Goal: Task Accomplishment & Management: Manage account settings

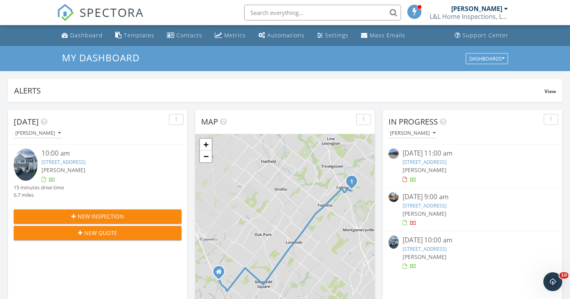
scroll to position [714, 571]
click at [325, 37] on div "Settings" at bounding box center [337, 34] width 24 height 7
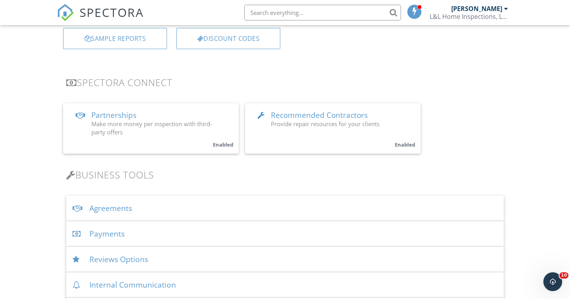
click at [286, 118] on span "Recommended Contractors" at bounding box center [319, 115] width 97 height 10
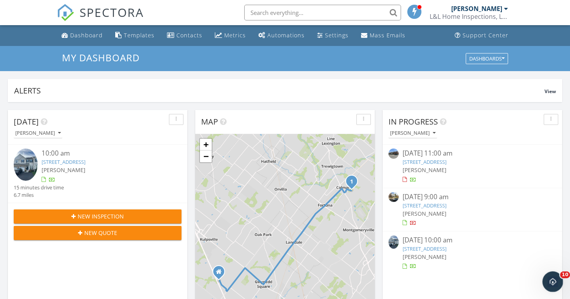
click at [557, 279] on icon "Open Intercom Messenger" at bounding box center [552, 280] width 13 height 13
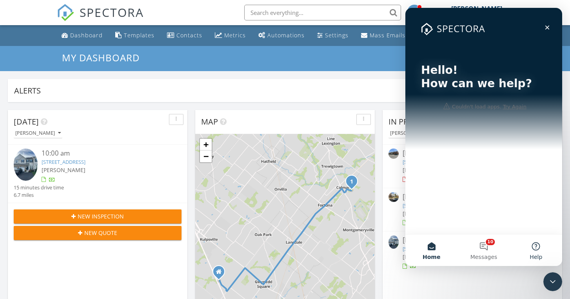
click at [537, 244] on button "Help" at bounding box center [536, 249] width 52 height 31
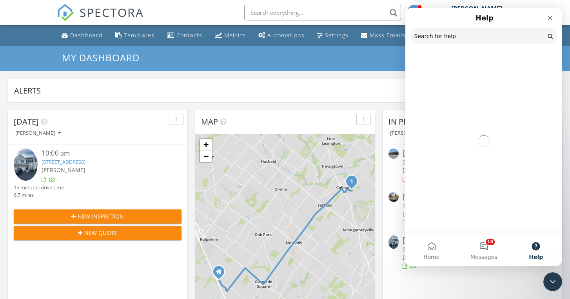
click at [453, 38] on input "Search for help" at bounding box center [484, 35] width 147 height 15
type input "i"
type input "opt out emails"
click at [472, 35] on input "opt out emails" at bounding box center [484, 36] width 146 height 15
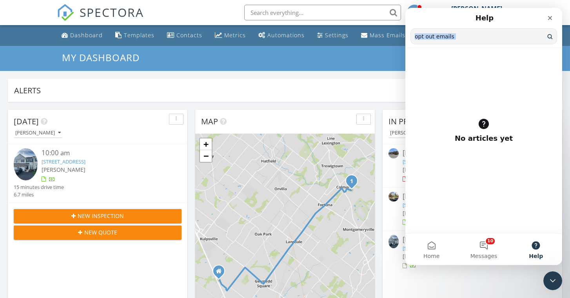
drag, startPoint x: 448, startPoint y: 77, endPoint x: 535, endPoint y: 40, distance: 94.8
click at [534, 41] on main "Help opt out emails Search for help No articles yet Home 10 Messages Help" at bounding box center [484, 136] width 157 height 257
click at [551, 38] on input "opt out emails" at bounding box center [484, 36] width 146 height 15
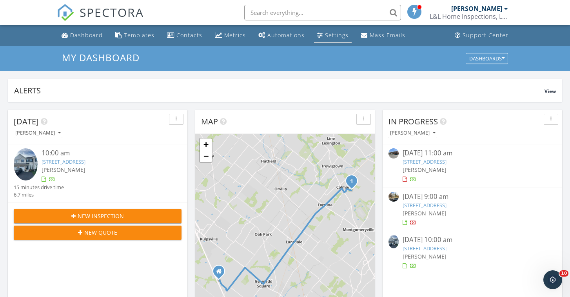
click at [335, 35] on div "Settings" at bounding box center [337, 34] width 24 height 7
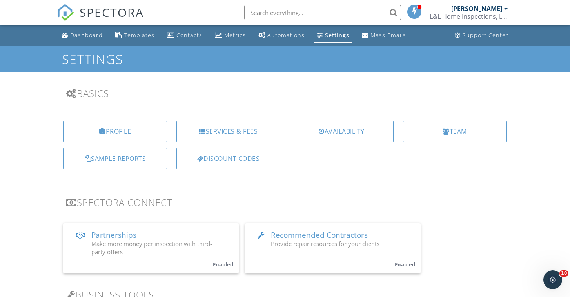
scroll to position [-1, 0]
click at [287, 35] on div "Automations" at bounding box center [286, 34] width 37 height 7
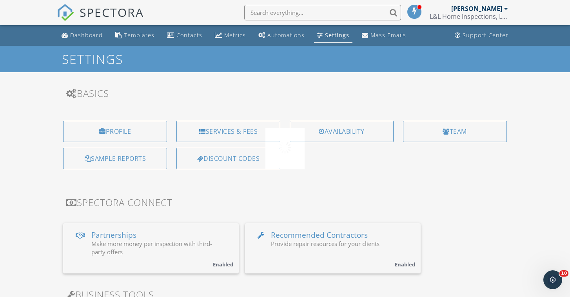
scroll to position [0, 0]
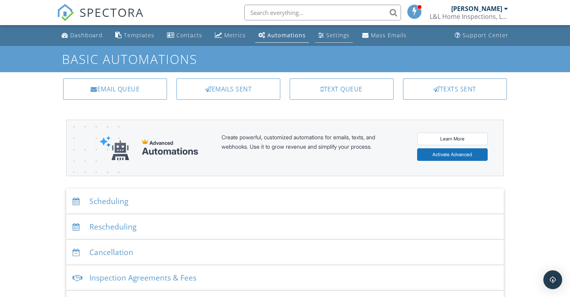
click at [322, 37] on link "Settings" at bounding box center [334, 35] width 38 height 15
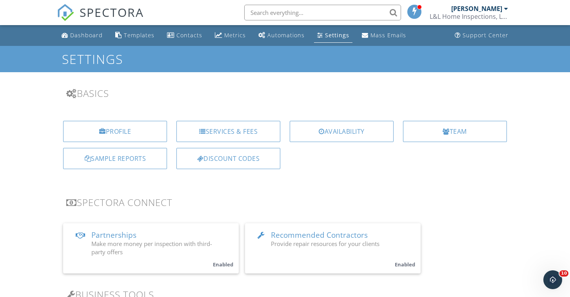
click at [139, 243] on span "Make more money per inspection with third-party offers" at bounding box center [151, 248] width 121 height 16
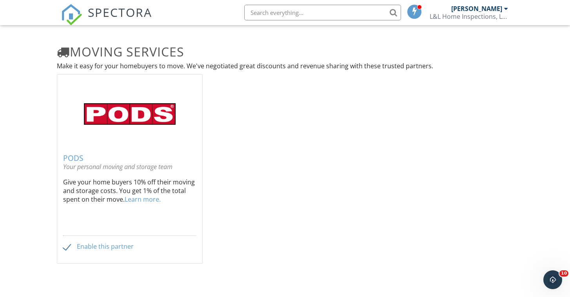
scroll to position [955, 0]
click at [67, 245] on label "Enable this partner" at bounding box center [98, 246] width 71 height 7
checkbox input "false"
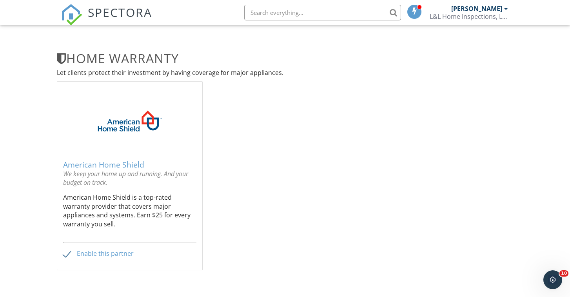
scroll to position [690, 0]
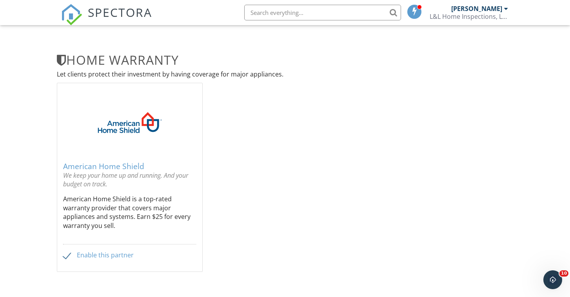
click at [66, 255] on label "Enable this partner" at bounding box center [98, 254] width 71 height 7
checkbox input "false"
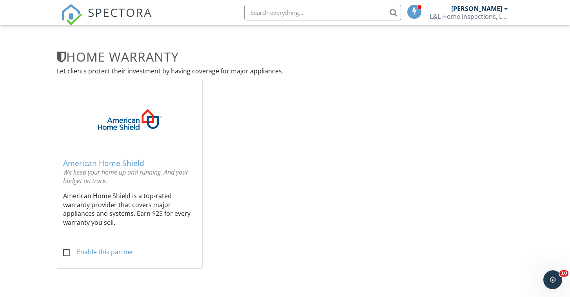
click at [104, 162] on div "American Home Shield" at bounding box center [129, 163] width 133 height 9
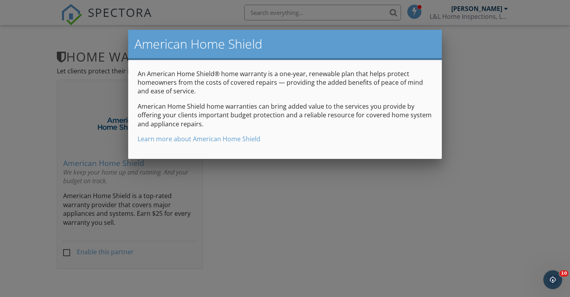
click at [268, 167] on div at bounding box center [285, 146] width 570 height 371
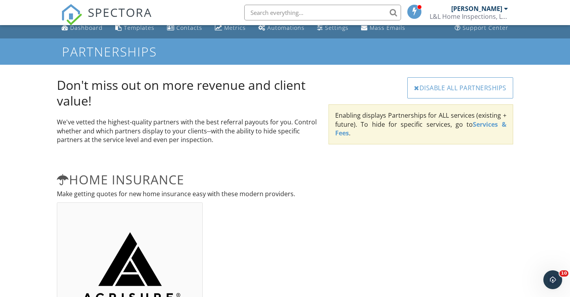
scroll to position [6, 0]
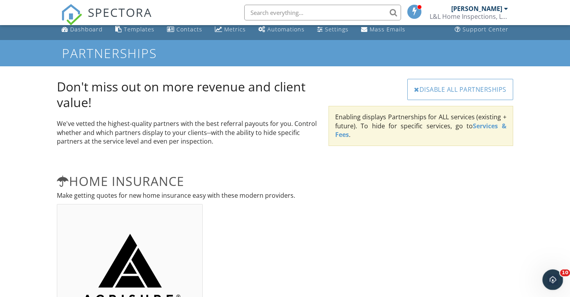
click at [555, 274] on div "Open Intercom Messenger" at bounding box center [552, 279] width 26 height 26
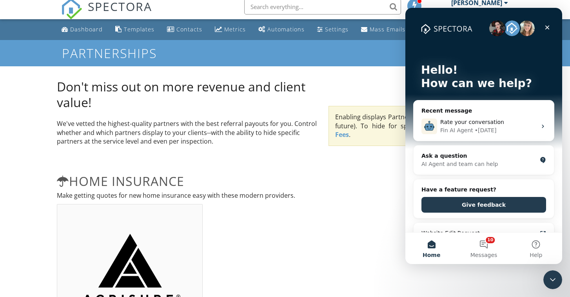
scroll to position [0, 0]
click at [545, 256] on button "Help" at bounding box center [536, 248] width 52 height 31
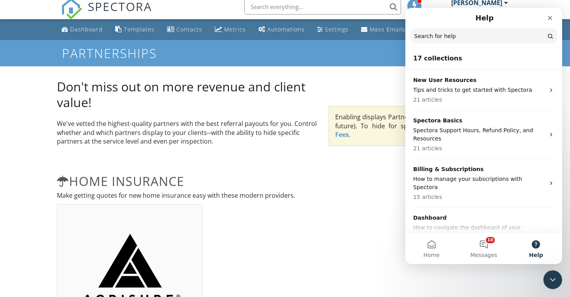
click at [454, 38] on input "Search for help" at bounding box center [484, 35] width 147 height 15
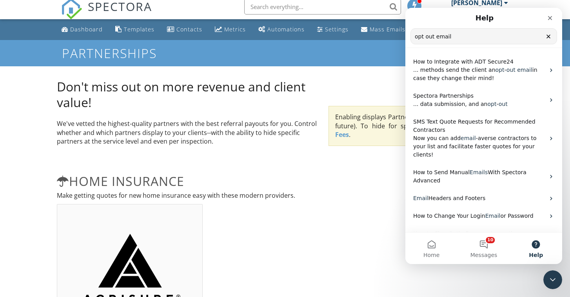
click at [418, 37] on input "opt out email" at bounding box center [484, 36] width 146 height 15
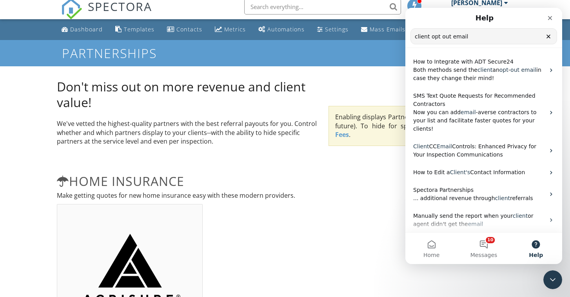
type input "client opt out email"
click at [483, 40] on input "client opt out email" at bounding box center [484, 36] width 146 height 15
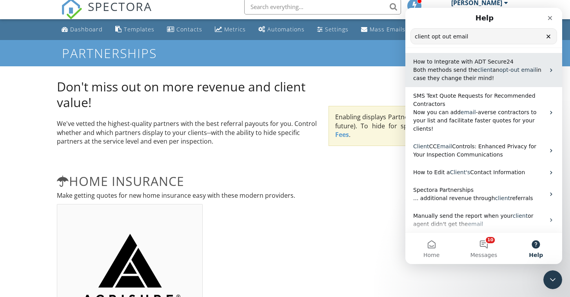
click at [447, 70] on span "Both methods send the" at bounding box center [446, 70] width 64 height 6
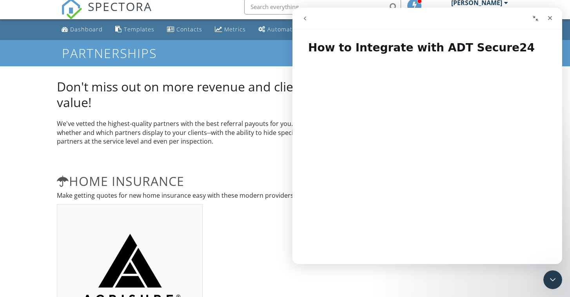
click at [566, 55] on div "Partnerships" at bounding box center [285, 53] width 570 height 26
drag, startPoint x: 858, startPoint y: 63, endPoint x: 562, endPoint y: 40, distance: 297.5
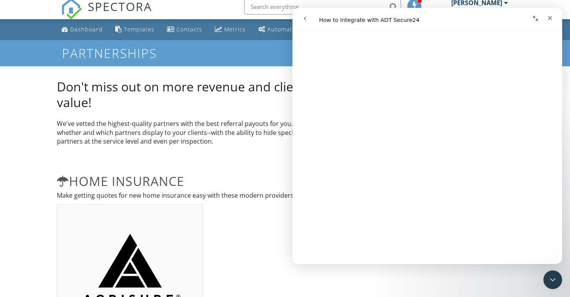
scroll to position [706, 0]
click at [242, 125] on p "We've vetted the highest-quality partners with the best referral payouts for yo…" at bounding box center [188, 132] width 262 height 26
click at [550, 18] on icon "Close" at bounding box center [550, 18] width 6 height 6
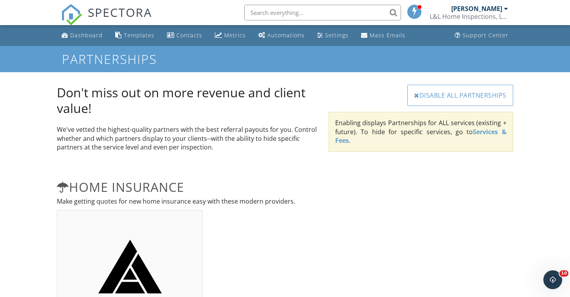
scroll to position [0, 0]
click at [281, 33] on div "Automations" at bounding box center [286, 34] width 37 height 7
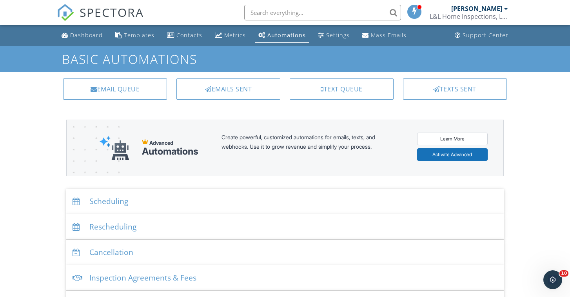
click at [333, 37] on div "Settings" at bounding box center [338, 34] width 24 height 7
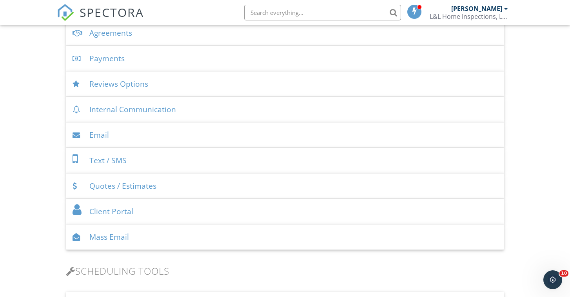
scroll to position [296, 0]
click at [158, 141] on div "Email" at bounding box center [284, 135] width 437 height 26
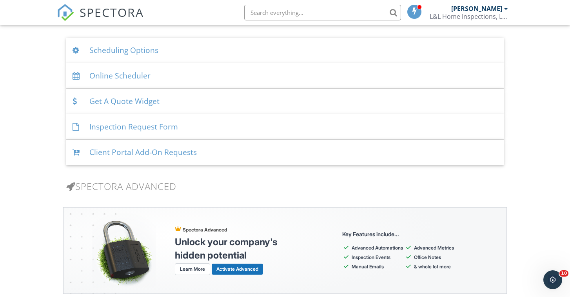
scroll to position [1077, 0]
click at [142, 150] on div "Client Portal Add-On Requests" at bounding box center [284, 153] width 437 height 26
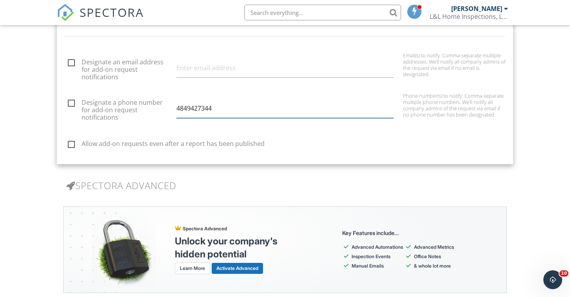
scroll to position [1407, 0]
type input "4849427344"
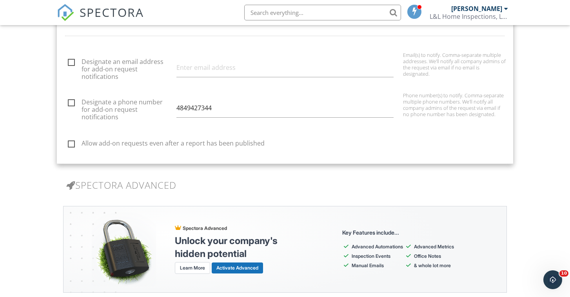
click at [265, 180] on h3 "Spectora Advanced" at bounding box center [284, 185] width 437 height 11
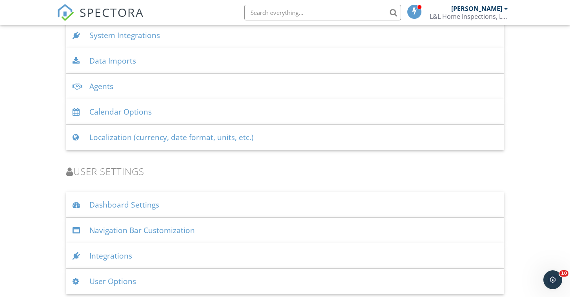
scroll to position [1914, 0]
click at [138, 255] on div "Integrations" at bounding box center [284, 257] width 437 height 26
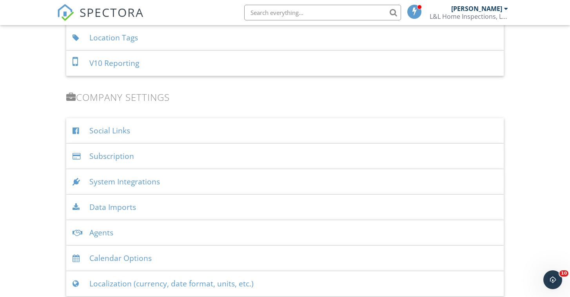
scroll to position [1766, 0]
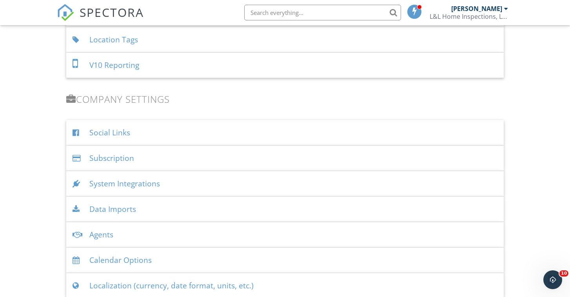
click at [120, 183] on div "System Integrations" at bounding box center [284, 184] width 437 height 26
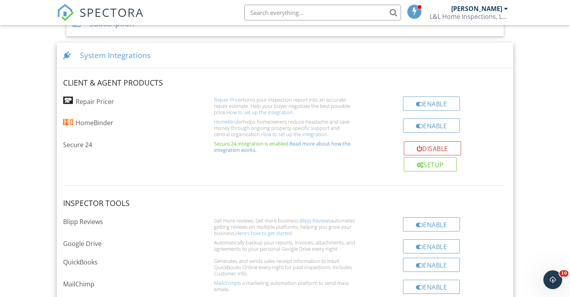
scroll to position [1900, 0]
click at [426, 160] on div "Setup" at bounding box center [430, 165] width 53 height 14
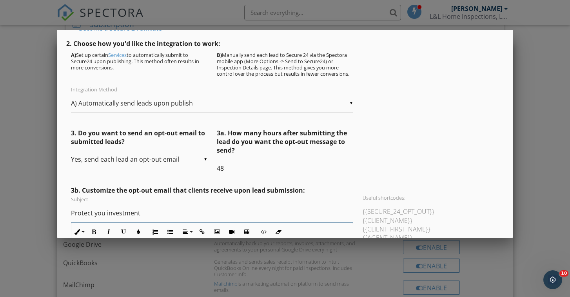
scroll to position [77, 0]
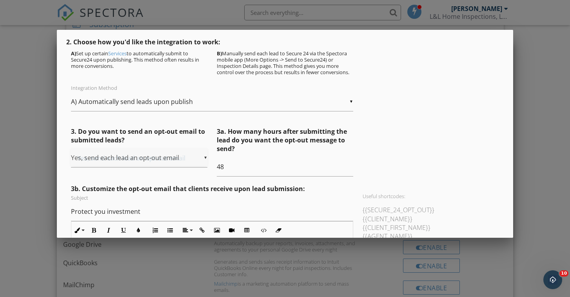
click at [202, 158] on div "▼ Yes, send each lead an opt-out email Yes, send each lead an opt-out email No,…" at bounding box center [139, 157] width 137 height 19
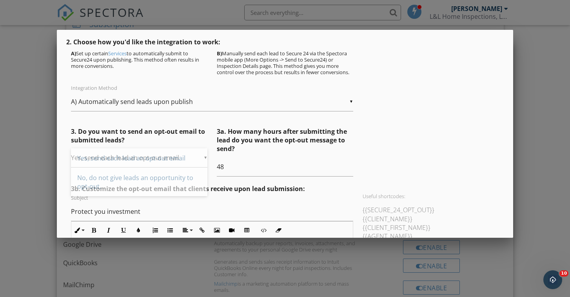
click at [65, 137] on div "Secure 24 is an authorized ADT dealer that pays inspectors $200 for every succe…" at bounding box center [285, 169] width 456 height 372
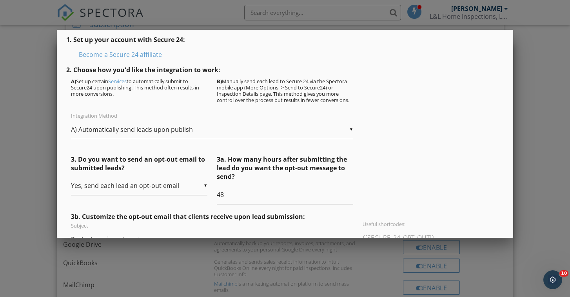
scroll to position [50, 0]
click at [383, 164] on div "3. Do you want to send an opt-out email to submitted leads? ▼ Yes, send each le…" at bounding box center [284, 178] width 437 height 49
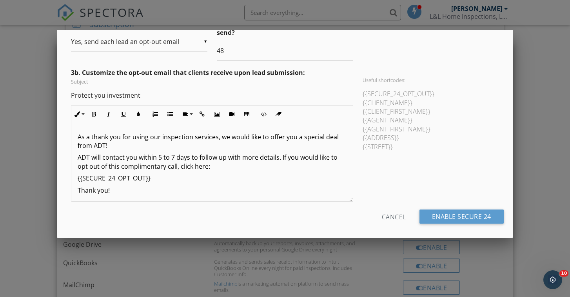
scroll to position [193, 0]
click at [401, 212] on div "Cancel" at bounding box center [394, 217] width 24 height 14
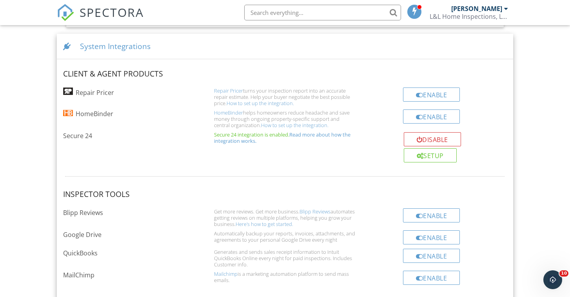
scroll to position [1910, 0]
click at [277, 123] on link "How to set up the integration." at bounding box center [294, 124] width 67 height 7
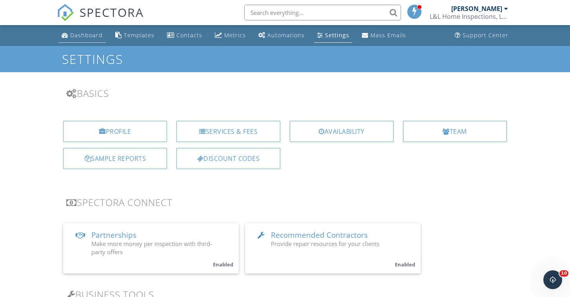
scroll to position [0, 0]
click at [89, 36] on div "Dashboard" at bounding box center [86, 34] width 33 height 7
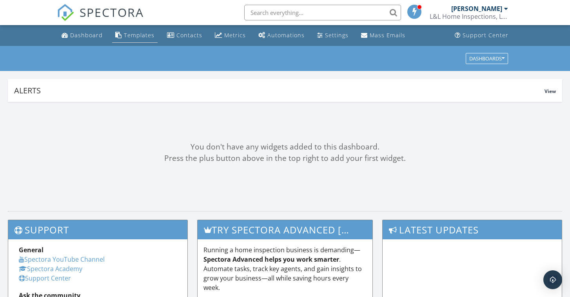
click at [128, 36] on div "Templates" at bounding box center [139, 34] width 31 height 7
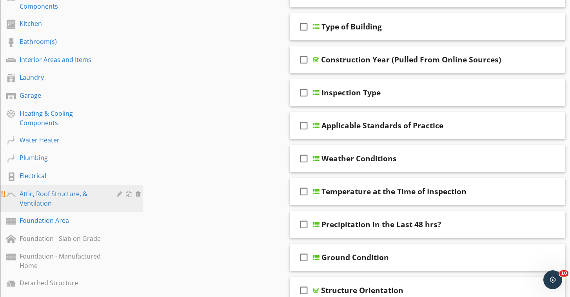
scroll to position [184, 0]
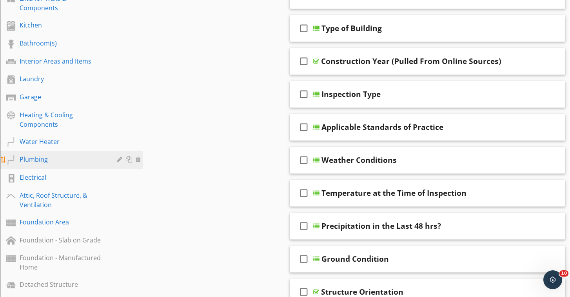
click at [43, 155] on div "Plumbing" at bounding box center [63, 159] width 86 height 9
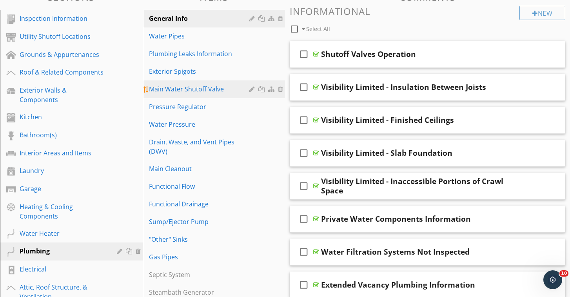
scroll to position [87, 0]
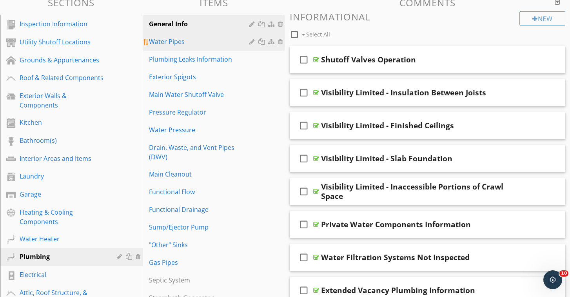
click at [176, 41] on div "Water Pipes" at bounding box center [200, 41] width 103 height 9
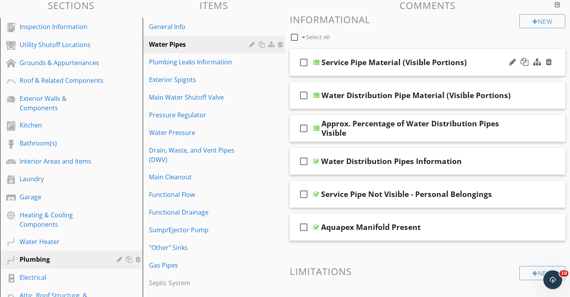
scroll to position [84, 0]
click at [380, 65] on div "Service Pipe Material (Visible Portions)" at bounding box center [395, 62] width 146 height 9
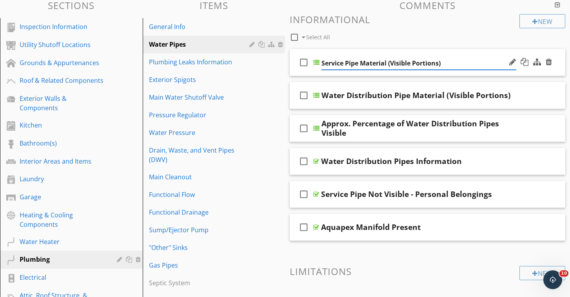
click at [380, 65] on input "Service Pipe Material (Visible Portions)" at bounding box center [419, 63] width 195 height 13
click at [498, 55] on div "check_box_outline_blank Service Pipe Material (Visible Portions)" at bounding box center [428, 62] width 276 height 27
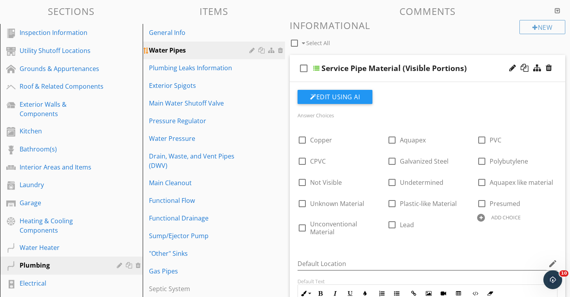
scroll to position [78, 0]
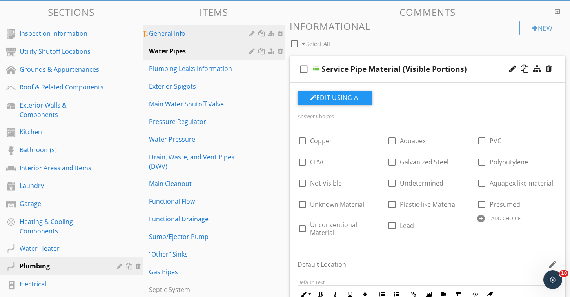
click at [176, 36] on div "General Info" at bounding box center [200, 33] width 103 height 9
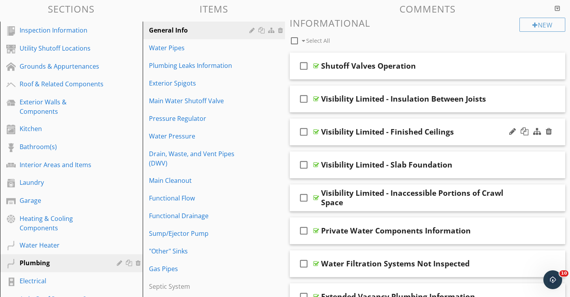
scroll to position [98, 0]
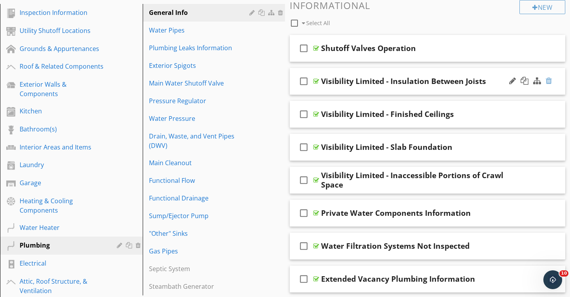
click at [548, 82] on div at bounding box center [549, 81] width 6 height 8
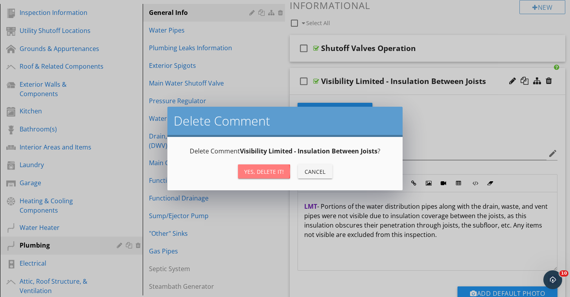
click at [264, 172] on div "Yes, Delete it!" at bounding box center [264, 172] width 40 height 8
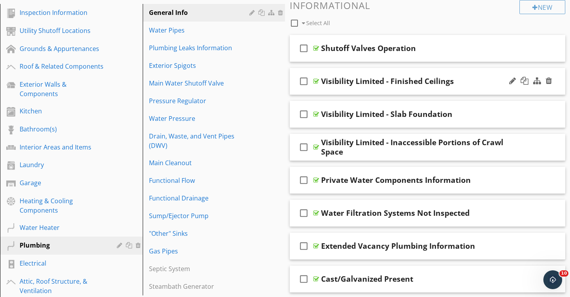
click at [305, 84] on icon "check_box_outline_blank" at bounding box center [304, 81] width 13 height 19
click at [305, 115] on icon "check_box_outline_blank" at bounding box center [304, 114] width 13 height 19
click at [302, 147] on icon "check_box_outline_blank" at bounding box center [304, 147] width 13 height 19
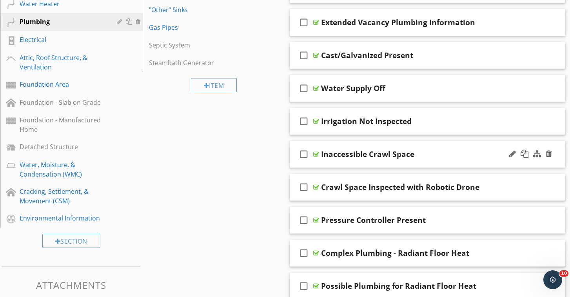
scroll to position [329, 0]
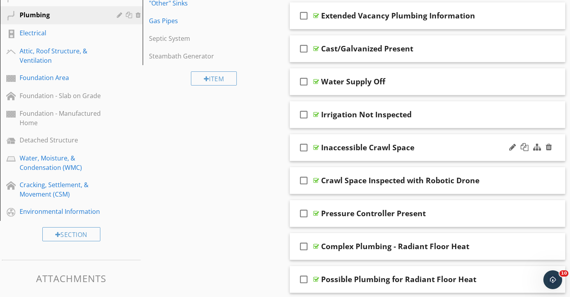
click at [303, 148] on icon "check_box_outline_blank" at bounding box center [304, 147] width 13 height 19
click at [302, 180] on icon "check_box_outline_blank" at bounding box center [304, 180] width 13 height 19
click at [302, 215] on icon "check_box_outline_blank" at bounding box center [304, 213] width 13 height 19
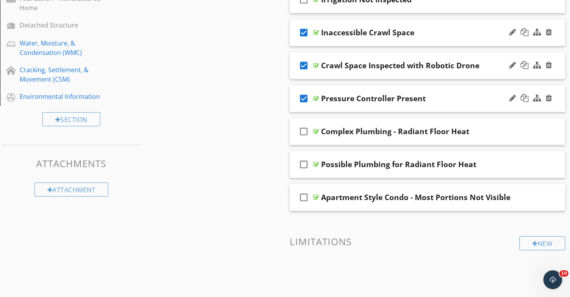
scroll to position [444, 0]
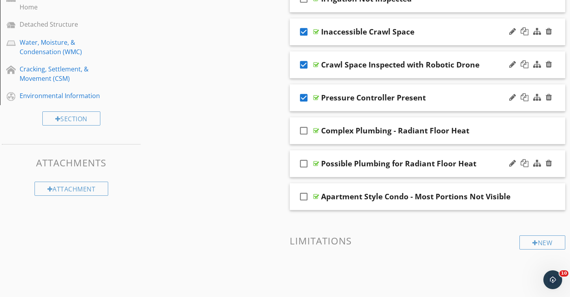
click at [305, 165] on icon "check_box_outline_blank" at bounding box center [304, 163] width 13 height 19
click at [303, 129] on icon "check_box_outline_blank" at bounding box center [304, 130] width 13 height 19
click at [303, 198] on icon "check_box_outline_blank" at bounding box center [304, 196] width 13 height 19
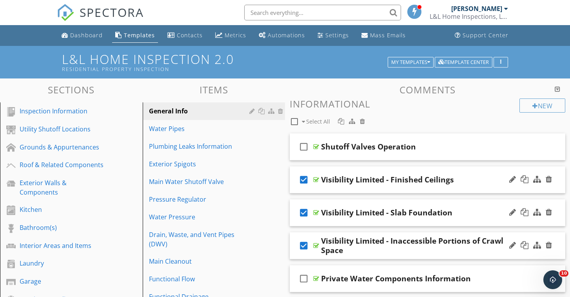
scroll to position [0, 0]
click at [363, 123] on div at bounding box center [362, 121] width 5 height 6
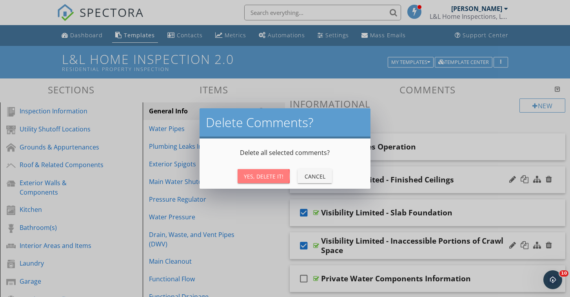
click at [280, 174] on div "Yes, Delete It!" at bounding box center [264, 176] width 40 height 8
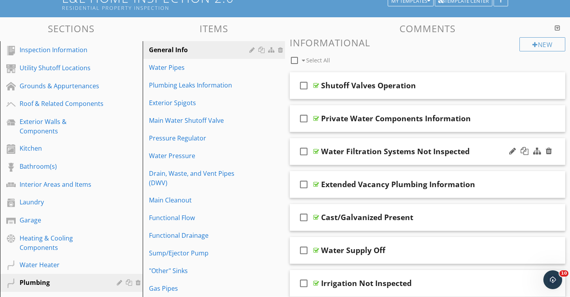
scroll to position [62, 0]
click at [544, 44] on div "New" at bounding box center [543, 44] width 46 height 14
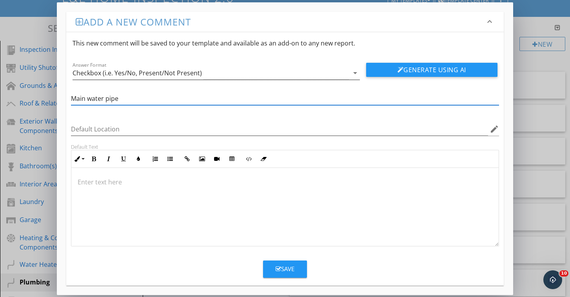
type input "Main water pipe"
click at [142, 74] on div "Checkbox (i.e. Yes/No, Present/Not Present)" at bounding box center [137, 72] width 129 height 7
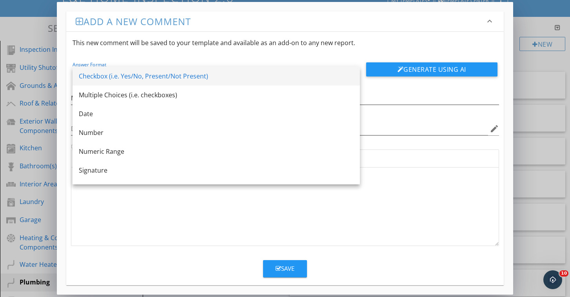
scroll to position [0, 0]
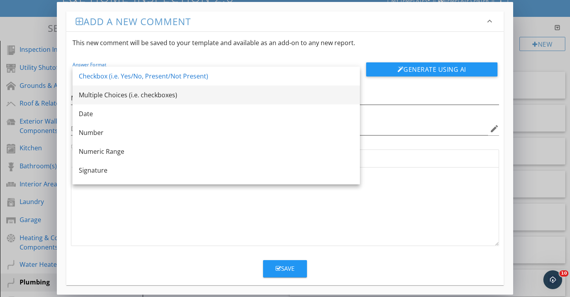
click at [120, 92] on div "Multiple Choices (i.e. checkboxes)" at bounding box center [216, 94] width 275 height 9
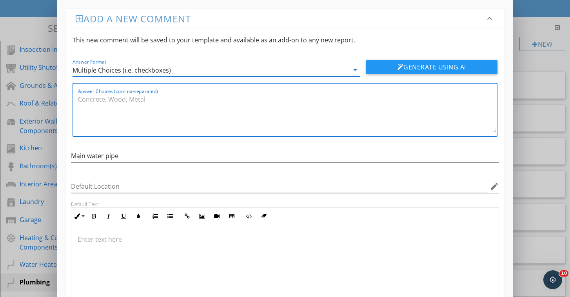
scroll to position [1, 0]
click at [99, 103] on textarea "Answer Choices (comma-separated)" at bounding box center [287, 112] width 419 height 39
paste textarea "Lead, cast iron, wrought iron, galvanized steel, copper, brass, polybutylene (P…"
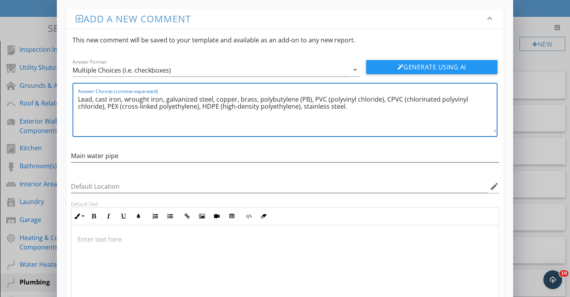
click at [164, 100] on textarea "Lead, cast iron, wrought iron, galvanized steel, copper, brass, polybutylene (P…" at bounding box center [287, 112] width 419 height 39
click at [293, 100] on textarea "Lead, galvanized steel, copper, polybutylene (PB), PVC (polyvinyl chloride), CP…" at bounding box center [287, 112] width 419 height 39
drag, startPoint x: 189, startPoint y: 109, endPoint x: 446, endPoint y: 98, distance: 256.8
click at [446, 98] on textarea "Lead, galvanized steel, copper, polybutylene (PB), PVC, CPVC (chlorinated polyv…" at bounding box center [287, 112] width 419 height 39
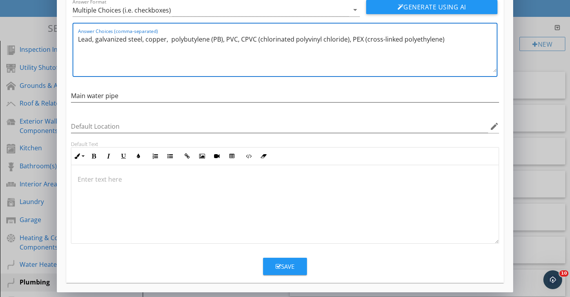
scroll to position [61, 0]
type textarea "Lead, galvanized steel, copper, polybutylene (PB), PVC, CPVC (chlorinated polyv…"
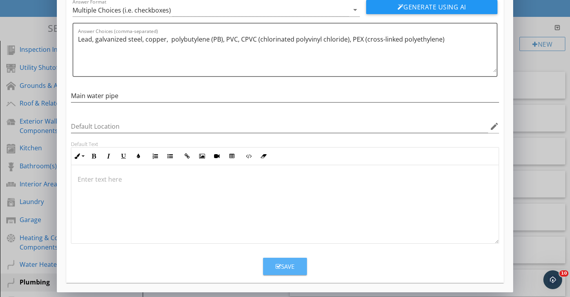
click at [292, 268] on div "Save" at bounding box center [285, 266] width 19 height 9
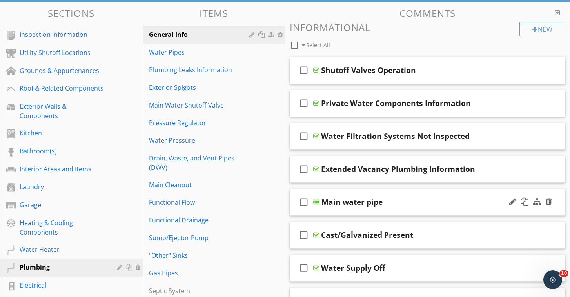
scroll to position [77, 0]
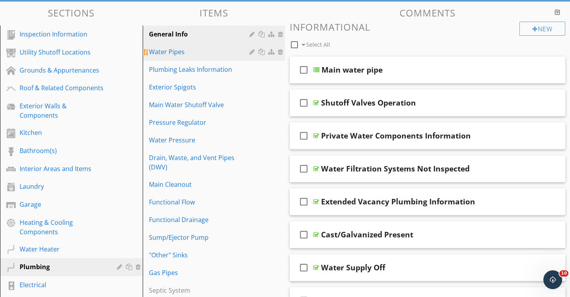
click at [176, 52] on div "Water Pipes" at bounding box center [200, 51] width 103 height 9
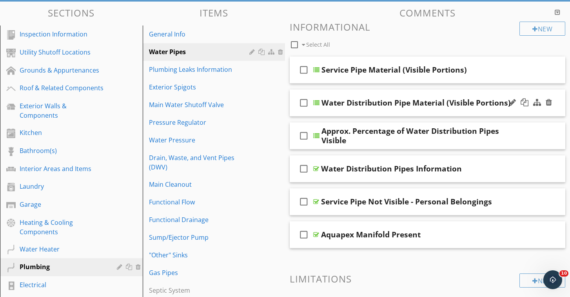
click at [410, 106] on div "Water Distribution Pipe Material (Visible Portions)" at bounding box center [416, 102] width 189 height 9
click at [502, 97] on input "Water Distribution Pipe Material (Visible Portions)" at bounding box center [419, 103] width 195 height 13
click at [537, 103] on div at bounding box center [538, 102] width 8 height 8
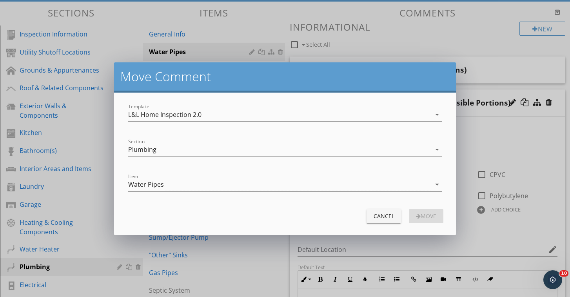
click at [190, 186] on div "Water Pipes" at bounding box center [279, 184] width 303 height 13
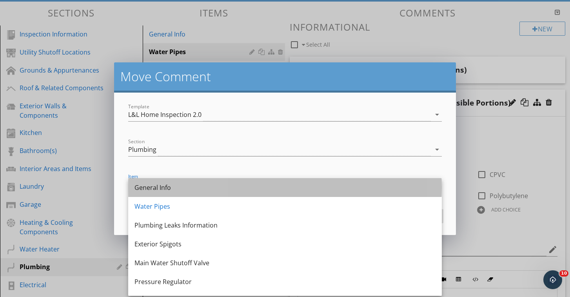
click at [189, 188] on div "General Info" at bounding box center [285, 187] width 301 height 9
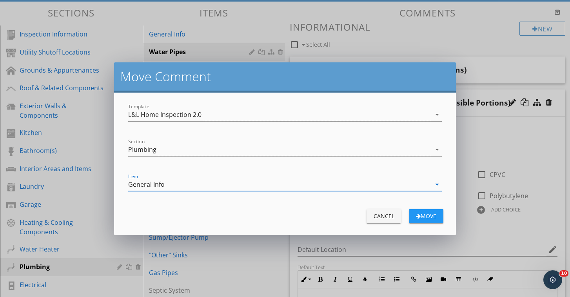
click at [430, 213] on div "Move" at bounding box center [426, 216] width 22 height 8
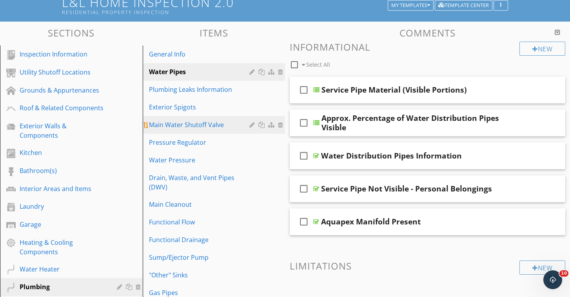
scroll to position [54, 0]
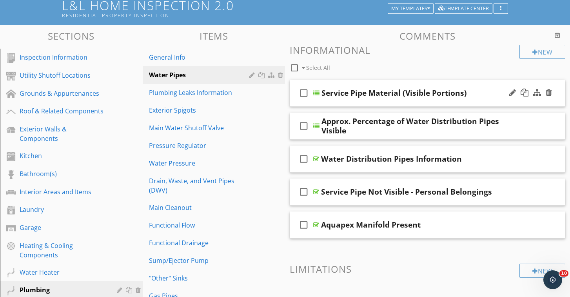
click at [503, 101] on div "check_box_outline_blank Service Pipe Material (Visible Portions)" at bounding box center [428, 93] width 276 height 27
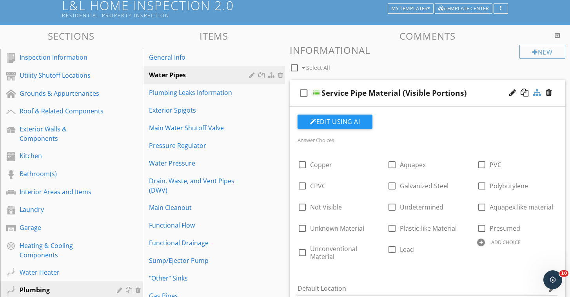
click at [536, 95] on div at bounding box center [538, 93] width 8 height 8
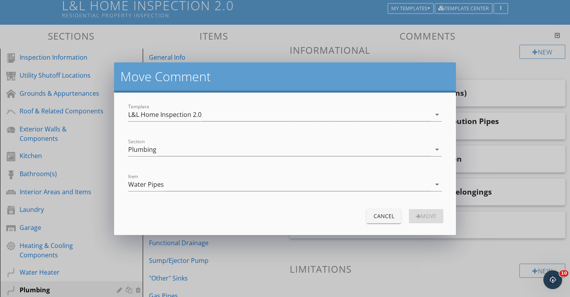
click at [207, 183] on div "Water Pipes" at bounding box center [279, 184] width 303 height 13
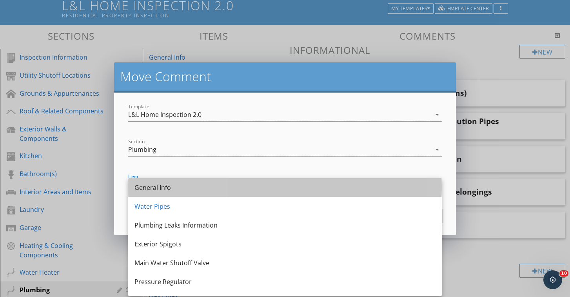
click at [172, 186] on div "General Info" at bounding box center [285, 187] width 301 height 9
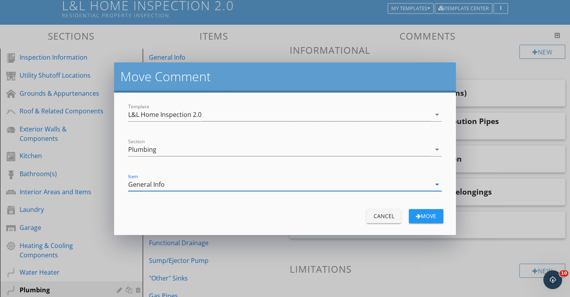
click at [432, 217] on div "Move" at bounding box center [426, 216] width 22 height 8
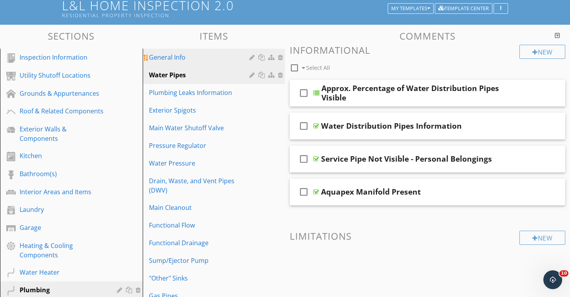
click at [180, 62] on link "General Info" at bounding box center [215, 57] width 140 height 17
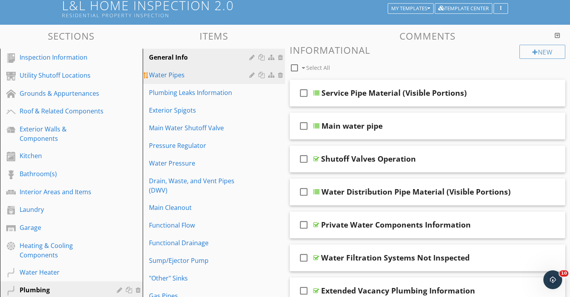
click at [182, 73] on div "Water Pipes" at bounding box center [200, 74] width 103 height 9
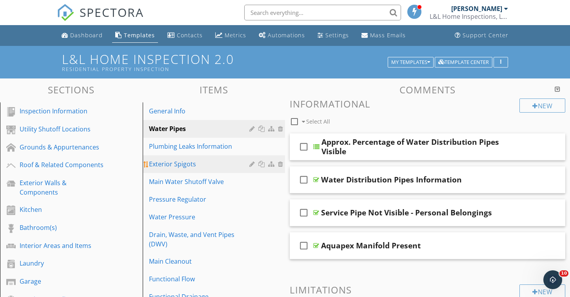
scroll to position [0, 0]
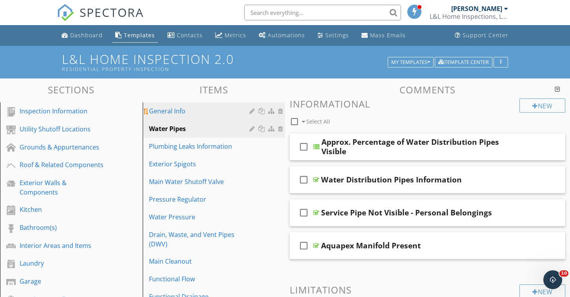
click at [190, 111] on div "General Info" at bounding box center [200, 110] width 103 height 9
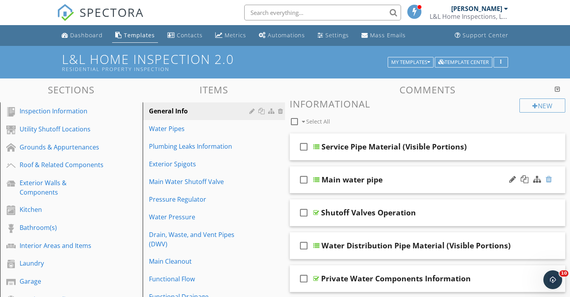
click at [550, 179] on div at bounding box center [549, 179] width 6 height 8
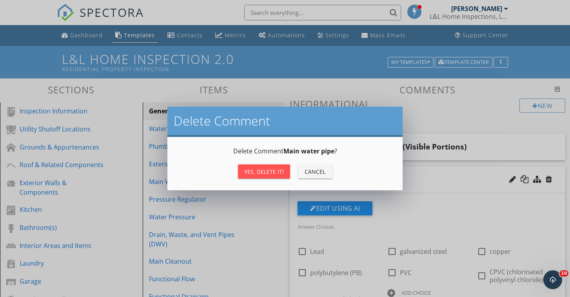
click at [276, 174] on div "Yes, Delete it!" at bounding box center [264, 172] width 40 height 8
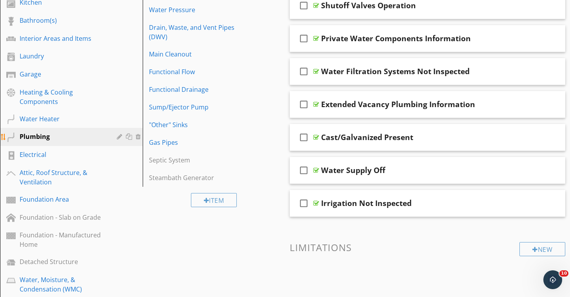
scroll to position [212, 0]
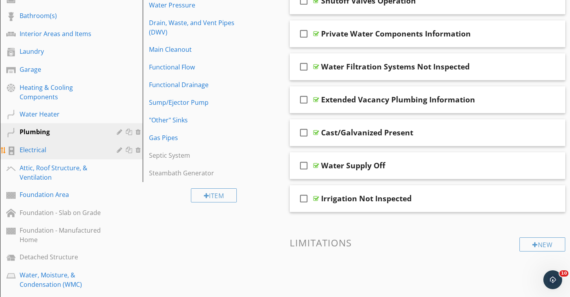
click at [50, 146] on div "Electrical" at bounding box center [63, 149] width 86 height 9
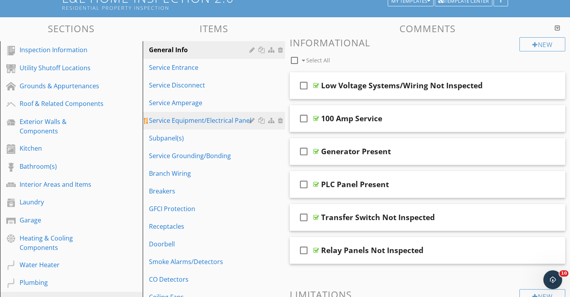
scroll to position [61, 0]
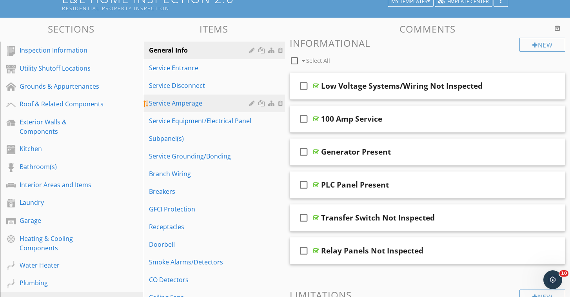
click at [182, 104] on div "Service Amperage" at bounding box center [200, 102] width 103 height 9
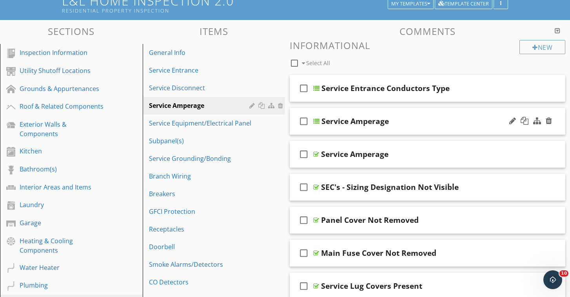
scroll to position [59, 0]
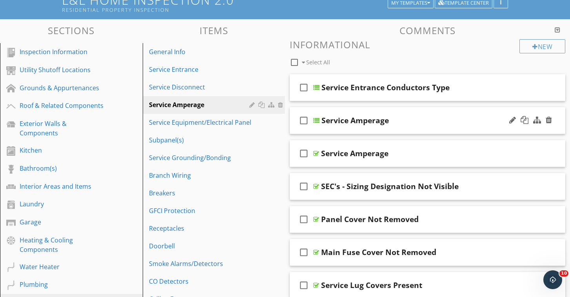
click at [500, 125] on div "check_box_outline_blank Service Amperage" at bounding box center [428, 120] width 276 height 27
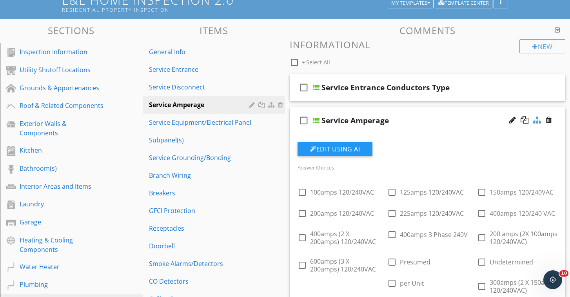
click at [538, 122] on div at bounding box center [538, 120] width 8 height 8
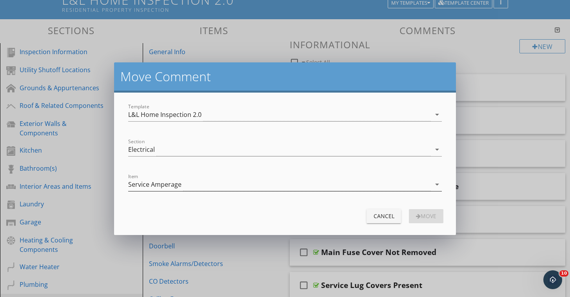
click at [219, 187] on div "Service Amperage" at bounding box center [279, 184] width 303 height 13
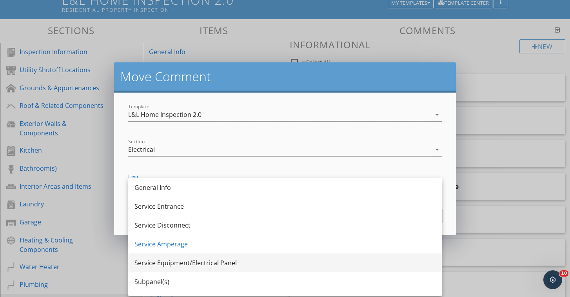
click at [231, 261] on div "Service Equipment/Electrical Panel" at bounding box center [285, 262] width 301 height 9
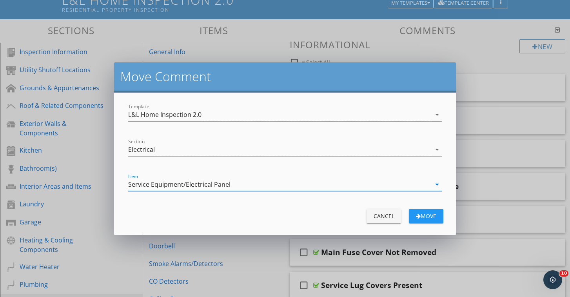
click at [425, 215] on div "Move" at bounding box center [426, 216] width 22 height 8
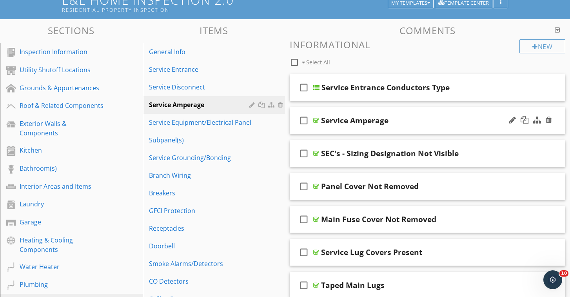
click at [460, 128] on div "check_box_outline_blank Service Amperage" at bounding box center [428, 120] width 276 height 27
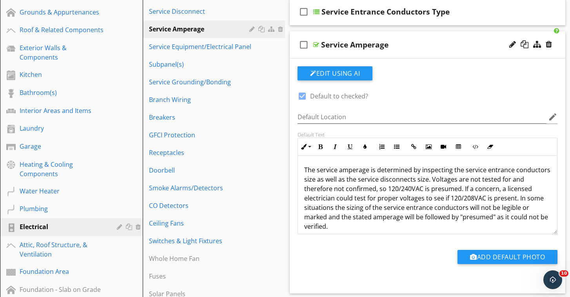
scroll to position [134, 0]
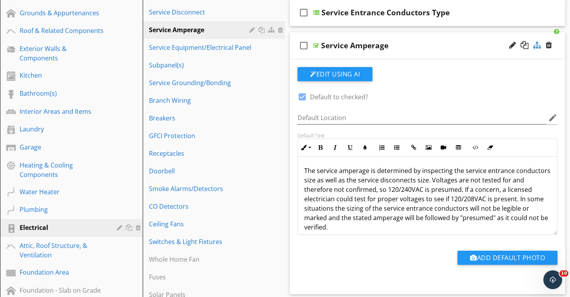
click at [541, 47] on div at bounding box center [538, 45] width 8 height 8
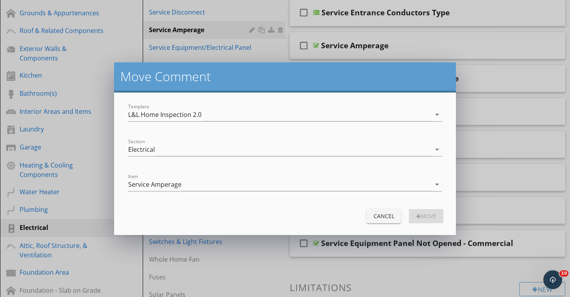
click at [224, 185] on div "Service Amperage" at bounding box center [279, 184] width 303 height 13
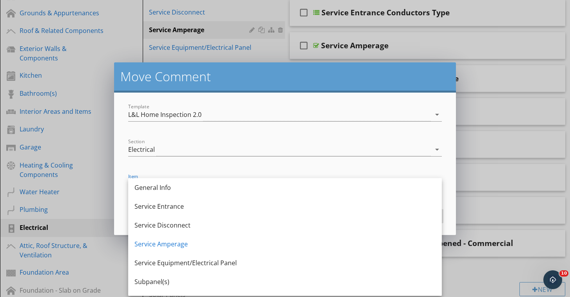
click at [121, 173] on form "Template L&L Home Inspection 2.0 arrow_drop_down Section Electrical arrow_drop_…" at bounding box center [285, 164] width 342 height 142
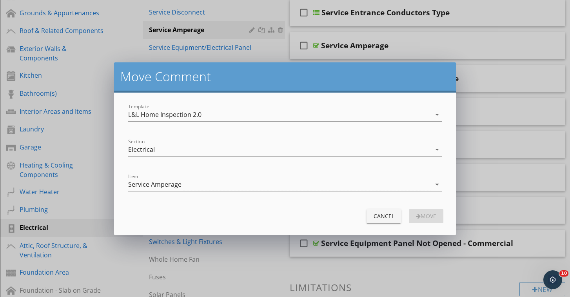
click at [388, 216] on div "Cancel" at bounding box center [384, 216] width 22 height 8
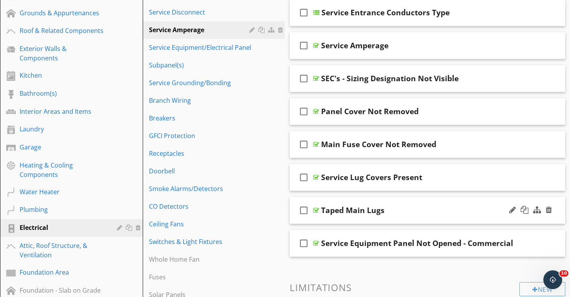
scroll to position [135, 0]
click at [434, 40] on div "Service Amperage" at bounding box center [418, 44] width 195 height 9
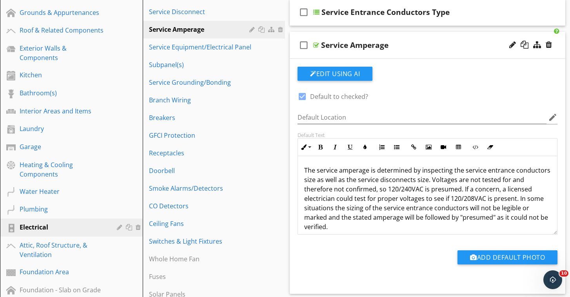
click at [434, 46] on div "Service Amperage" at bounding box center [418, 44] width 195 height 9
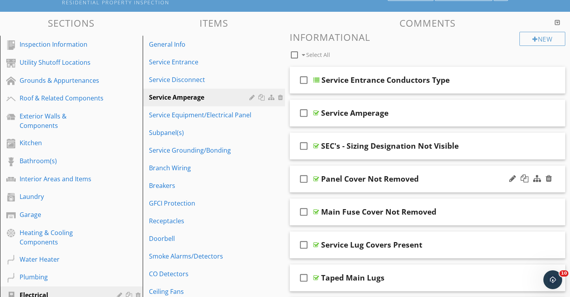
scroll to position [62, 0]
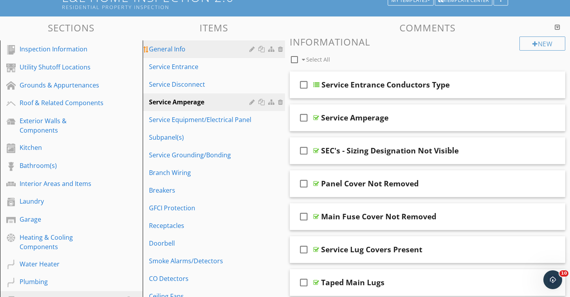
click at [225, 51] on div "General Info" at bounding box center [200, 48] width 103 height 9
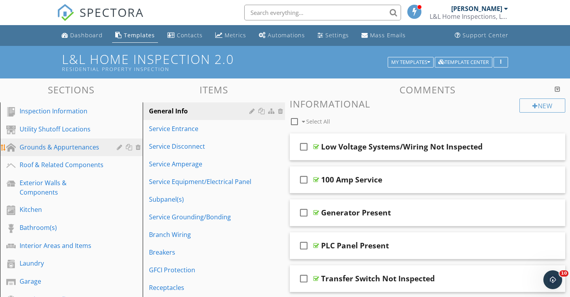
scroll to position [0, 0]
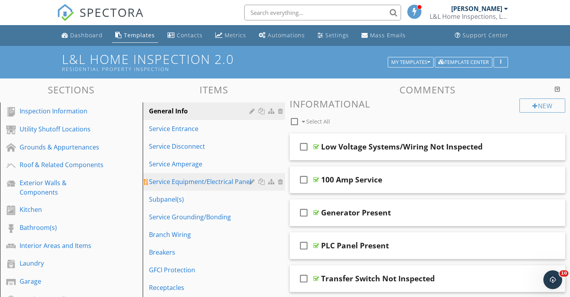
click at [199, 178] on div "Service Equipment/Electrical Panel" at bounding box center [200, 181] width 103 height 9
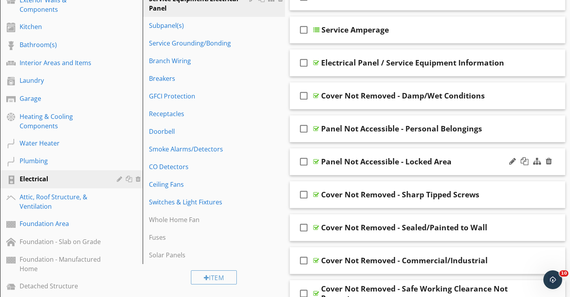
scroll to position [184, 0]
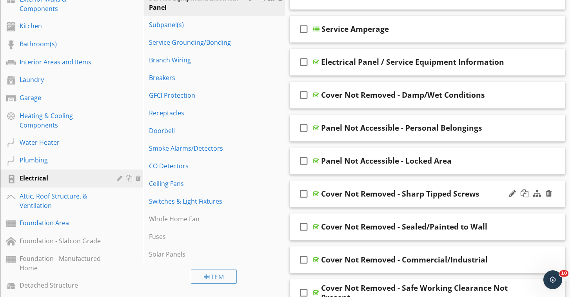
click at [302, 195] on icon "check_box_outline_blank" at bounding box center [304, 193] width 13 height 19
click at [307, 228] on icon "check_box_outline_blank" at bounding box center [304, 226] width 13 height 19
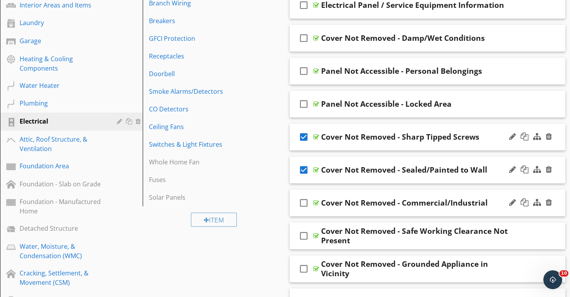
scroll to position [244, 0]
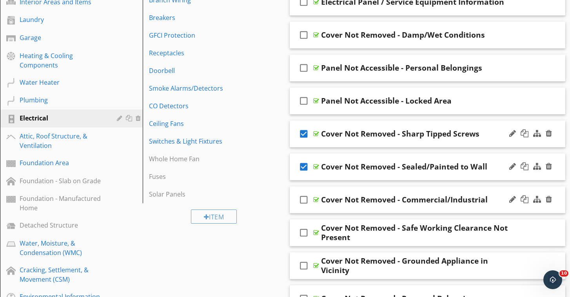
click at [305, 200] on icon "check_box_outline_blank" at bounding box center [304, 199] width 13 height 19
click at [302, 234] on icon "check_box_outline_blank" at bounding box center [304, 232] width 13 height 19
click at [304, 268] on icon "check_box_outline_blank" at bounding box center [304, 265] width 13 height 19
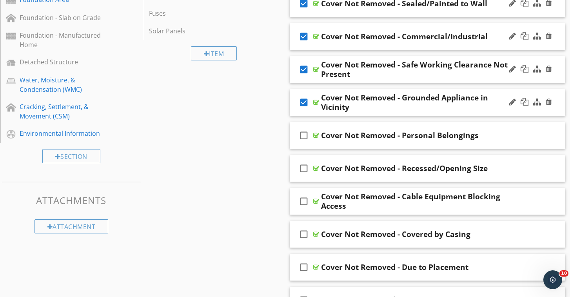
scroll to position [407, 0]
click at [304, 171] on icon "check_box_outline_blank" at bounding box center [304, 167] width 13 height 19
click at [308, 136] on icon "check_box_outline_blank" at bounding box center [304, 135] width 13 height 19
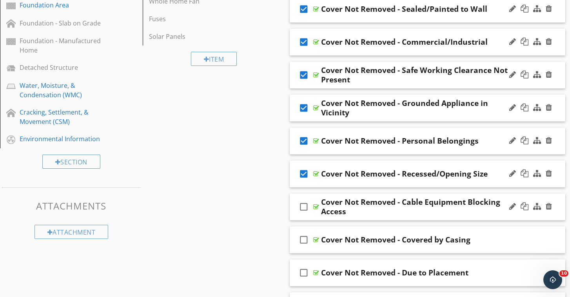
click at [304, 206] on icon "check_box_outline_blank" at bounding box center [304, 206] width 13 height 19
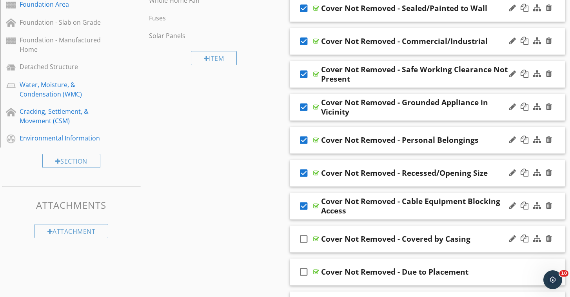
click at [305, 239] on icon "check_box_outline_blank" at bounding box center [304, 239] width 13 height 19
click at [304, 275] on icon "check_box_outline_blank" at bounding box center [304, 271] width 13 height 19
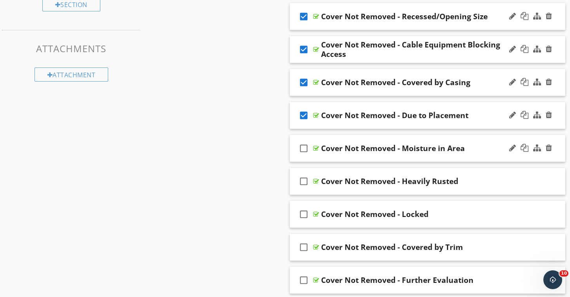
scroll to position [560, 0]
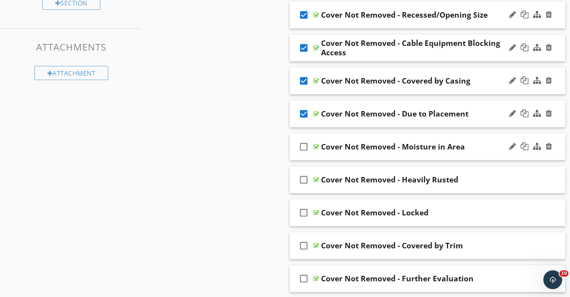
click at [305, 148] on icon "check_box_outline_blank" at bounding box center [304, 146] width 13 height 19
drag, startPoint x: 304, startPoint y: 177, endPoint x: 303, endPoint y: 182, distance: 4.7
click at [304, 177] on icon "check_box_outline_blank" at bounding box center [304, 179] width 13 height 19
click at [303, 214] on icon "check_box_outline_blank" at bounding box center [304, 212] width 13 height 19
click at [303, 246] on icon "check_box_outline_blank" at bounding box center [304, 245] width 13 height 19
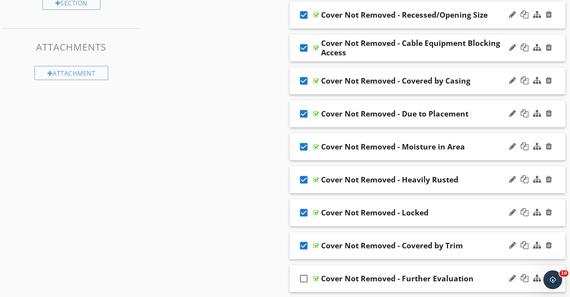
click at [306, 275] on icon "check_box_outline_blank" at bounding box center [304, 278] width 13 height 19
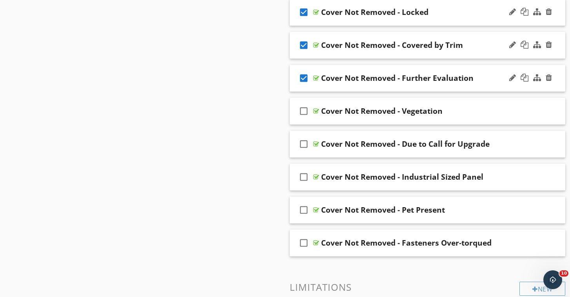
scroll to position [761, 0]
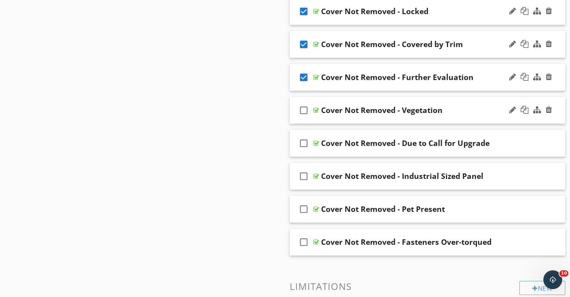
click at [304, 112] on icon "check_box_outline_blank" at bounding box center [304, 110] width 13 height 19
drag, startPoint x: 305, startPoint y: 139, endPoint x: 304, endPoint y: 148, distance: 8.3
click at [305, 139] on icon "check_box_outline_blank" at bounding box center [304, 143] width 13 height 19
drag, startPoint x: 304, startPoint y: 173, endPoint x: 304, endPoint y: 187, distance: 14.1
click at [304, 173] on icon "check_box_outline_blank" at bounding box center [304, 176] width 13 height 19
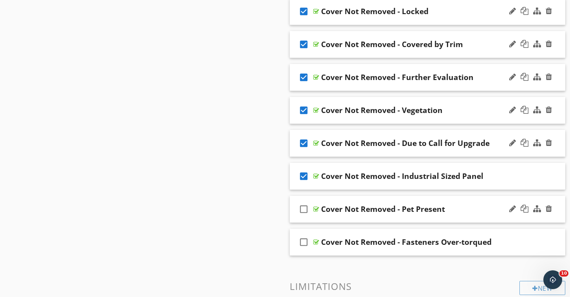
drag, startPoint x: 306, startPoint y: 208, endPoint x: 304, endPoint y: 217, distance: 10.0
click at [306, 208] on icon "check_box_outline_blank" at bounding box center [304, 209] width 13 height 19
click at [303, 239] on icon "check_box_outline_blank" at bounding box center [304, 242] width 13 height 19
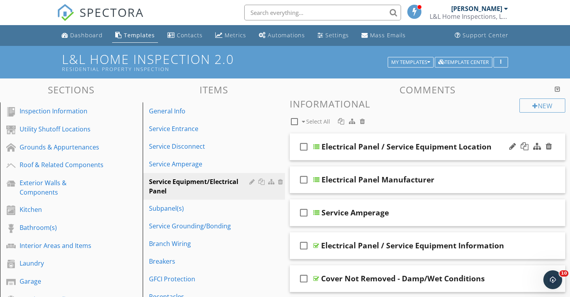
scroll to position [0, 0]
click at [363, 122] on div at bounding box center [362, 121] width 5 height 6
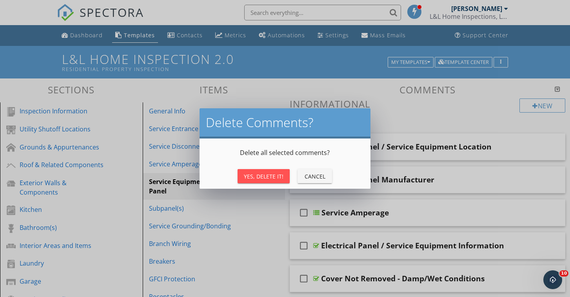
click at [279, 179] on div "Yes, Delete It!" at bounding box center [264, 176] width 40 height 8
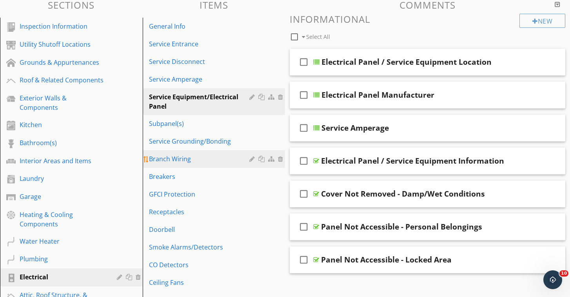
scroll to position [88, 0]
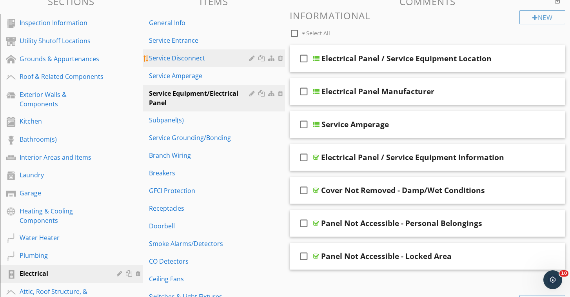
click at [234, 62] on div "Service Disconnect" at bounding box center [200, 57] width 103 height 9
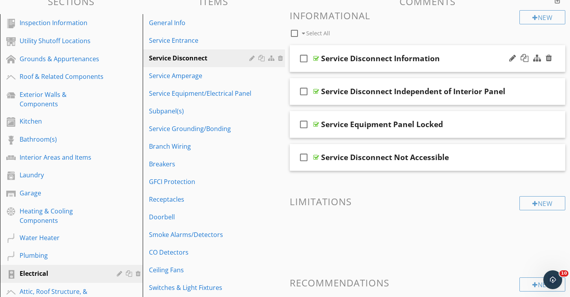
click at [480, 69] on div "check_box_outline_blank Service Disconnect Information" at bounding box center [428, 58] width 276 height 27
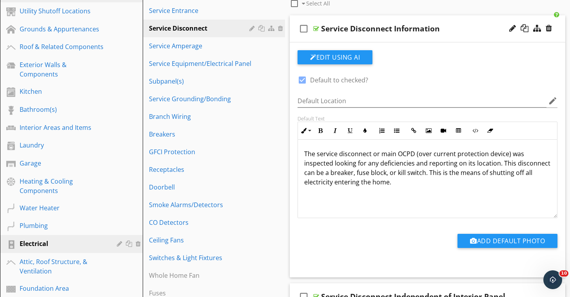
scroll to position [118, 0]
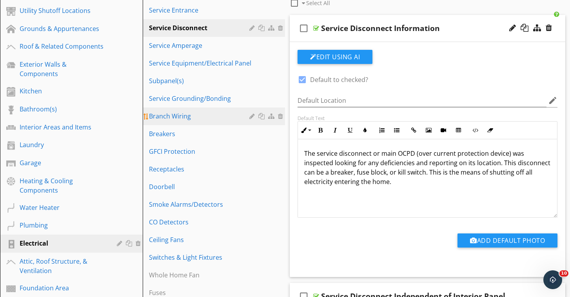
click at [228, 117] on div "Branch Wiring" at bounding box center [200, 115] width 103 height 9
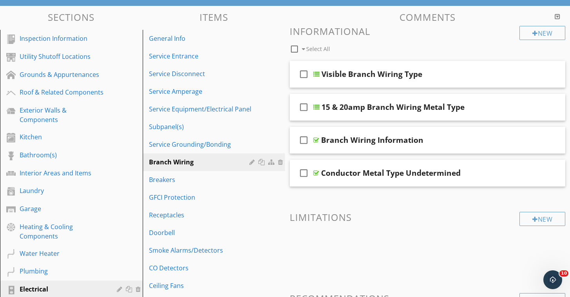
scroll to position [72, 0]
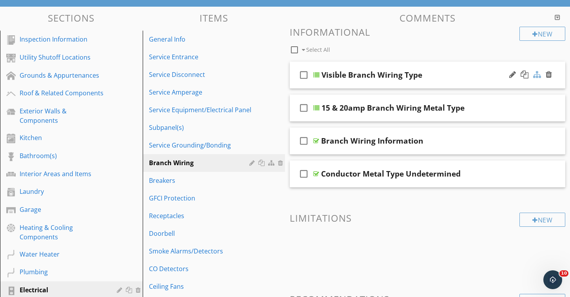
click at [539, 76] on div at bounding box center [538, 75] width 8 height 8
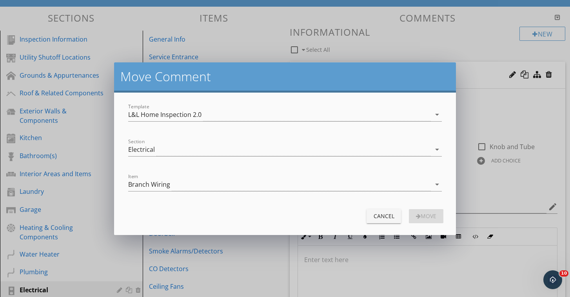
click at [228, 186] on div "Branch Wiring" at bounding box center [279, 184] width 303 height 13
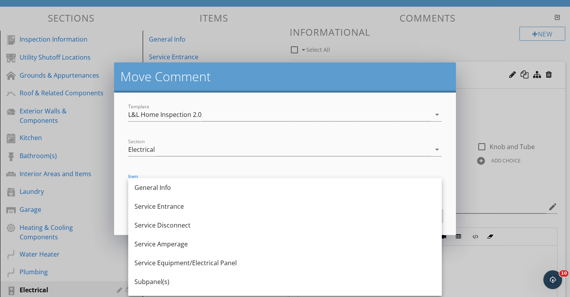
click at [217, 268] on div "Service Equipment/Electrical Panel" at bounding box center [285, 262] width 301 height 19
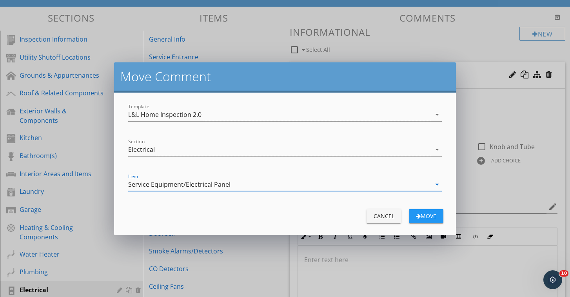
click at [423, 213] on div "Move" at bounding box center [426, 216] width 22 height 8
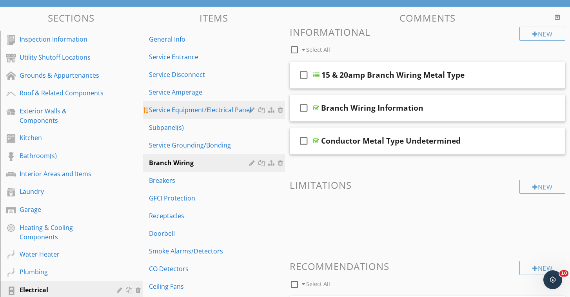
click at [200, 113] on div "Service Equipment/Electrical Panel" at bounding box center [200, 109] width 103 height 9
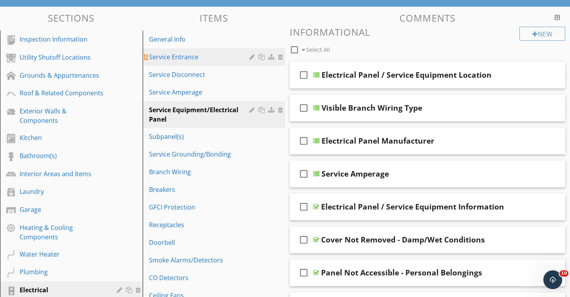
click at [224, 59] on div "Service Entrance" at bounding box center [200, 56] width 103 height 9
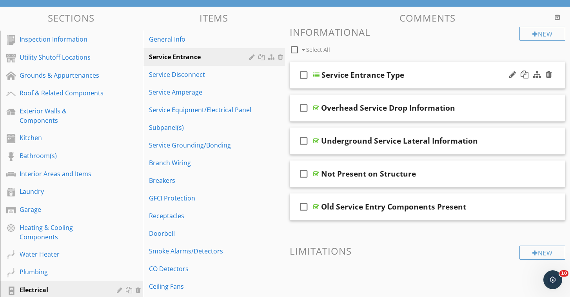
click at [490, 77] on div "Service Entrance Type" at bounding box center [419, 74] width 195 height 9
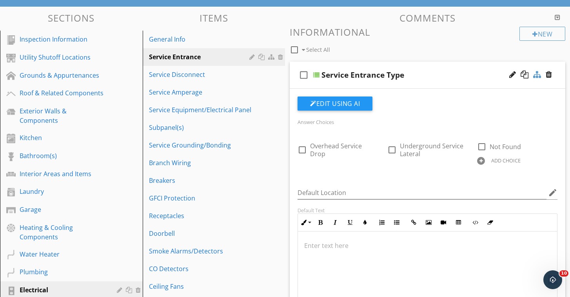
click at [536, 75] on div at bounding box center [538, 75] width 8 height 8
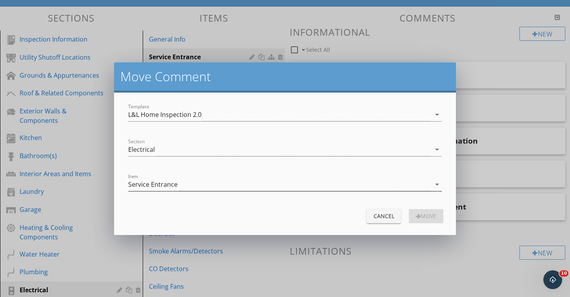
click at [204, 185] on div "Service Entrance" at bounding box center [279, 184] width 303 height 13
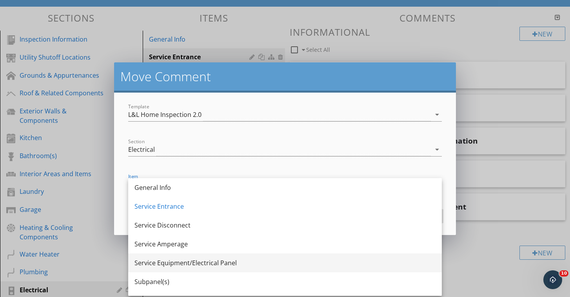
click at [269, 261] on div "Service Equipment/Electrical Panel" at bounding box center [285, 262] width 301 height 9
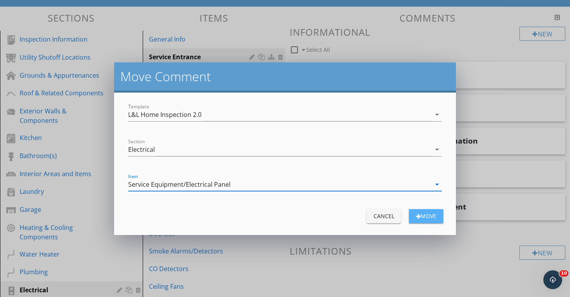
click at [428, 219] on div "Move" at bounding box center [426, 216] width 22 height 8
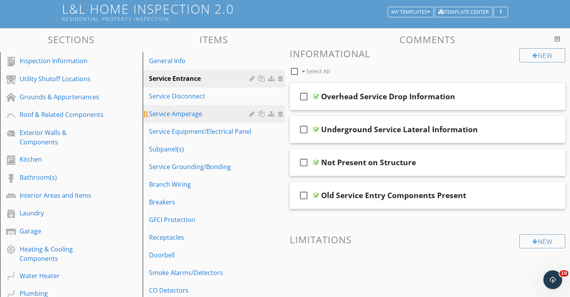
scroll to position [50, 0]
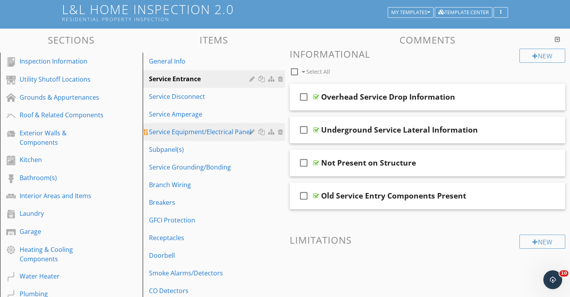
click at [195, 137] on link "Service Equipment/Electrical Panel" at bounding box center [215, 131] width 140 height 17
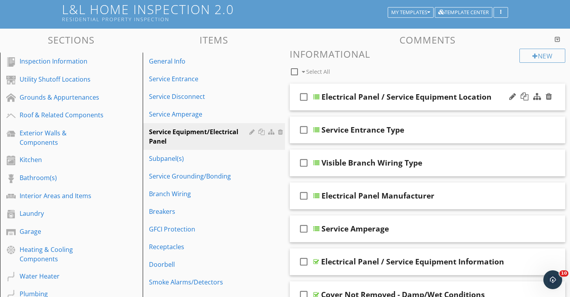
click at [500, 106] on div "check_box_outline_blank Electrical Panel / Service Equipment Location" at bounding box center [428, 97] width 276 height 27
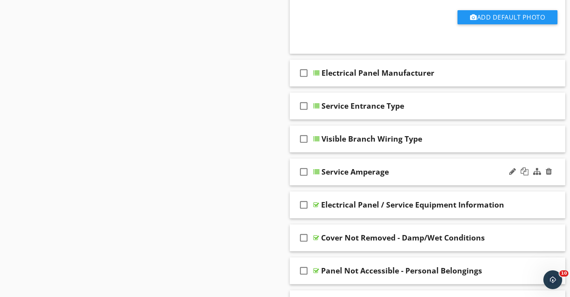
scroll to position [748, 0]
drag, startPoint x: 357, startPoint y: 169, endPoint x: 276, endPoint y: 141, distance: 86.0
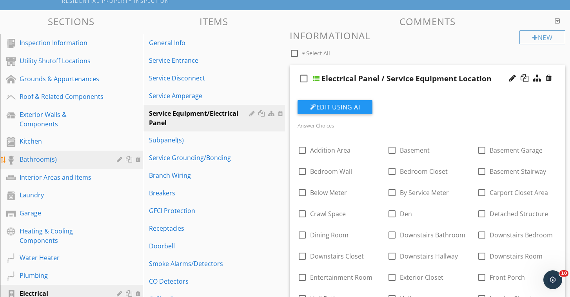
scroll to position [60, 0]
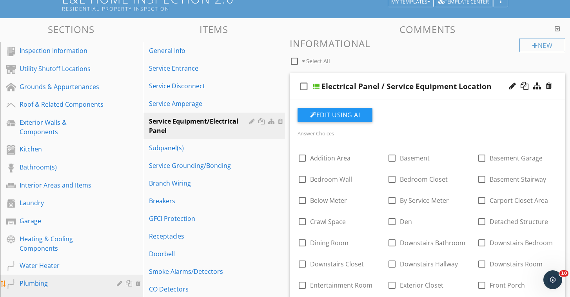
click at [64, 279] on div "Plumbing" at bounding box center [63, 283] width 86 height 9
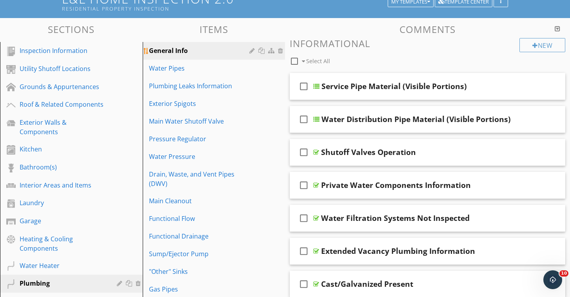
click at [204, 53] on div "General Info" at bounding box center [200, 50] width 103 height 9
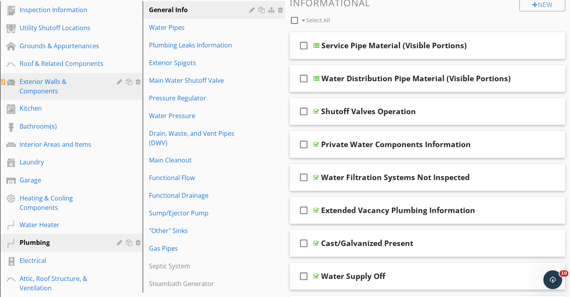
scroll to position [99, 0]
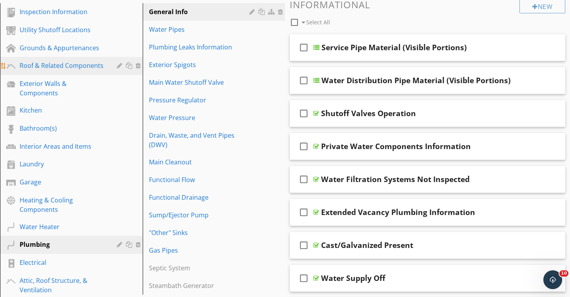
click at [44, 69] on div "Roof & Related Components" at bounding box center [63, 65] width 86 height 9
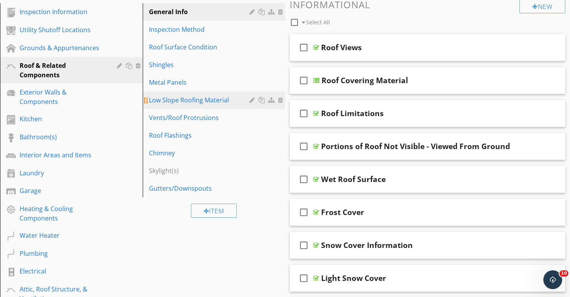
click at [194, 100] on div "Low Slope Roofing Material" at bounding box center [200, 99] width 103 height 9
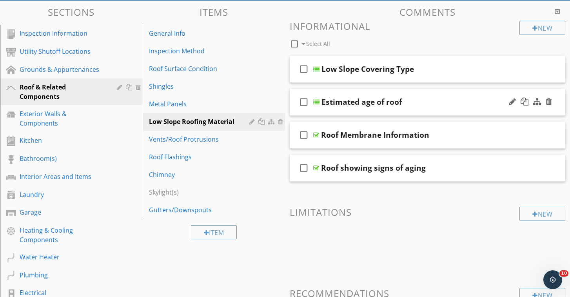
scroll to position [74, 0]
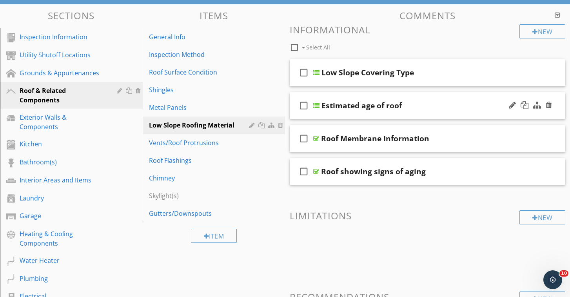
click at [458, 113] on div "check_box_outline_blank Estimated age of roof" at bounding box center [428, 105] width 276 height 27
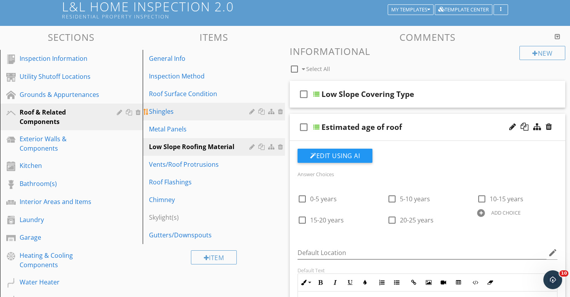
scroll to position [48, 0]
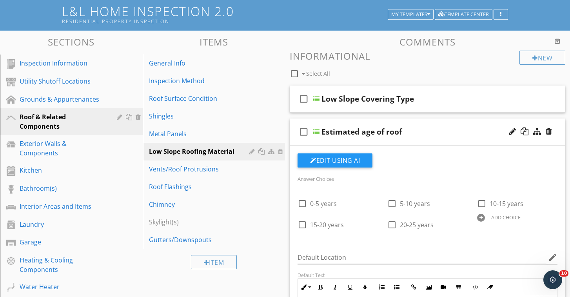
click at [159, 263] on div "Item" at bounding box center [214, 262] width 143 height 26
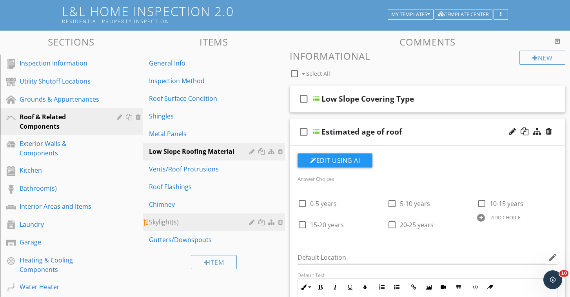
click at [184, 217] on div "Skylight(s)" at bounding box center [200, 221] width 103 height 9
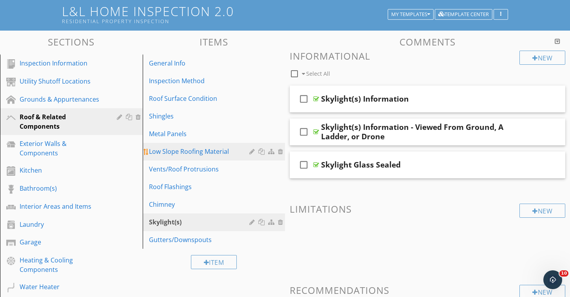
click at [208, 151] on div "Low Slope Roofing Material" at bounding box center [200, 151] width 103 height 9
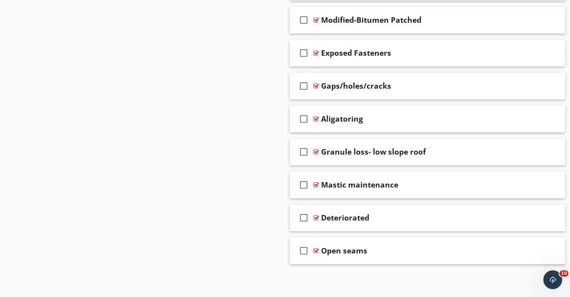
scroll to position [658, 0]
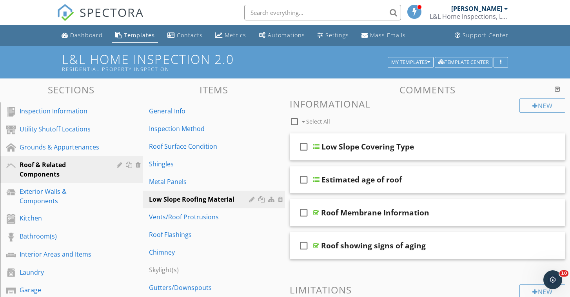
scroll to position [0, 0]
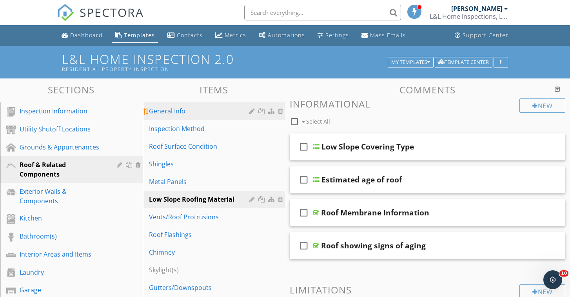
click at [185, 111] on div "General Info" at bounding box center [200, 110] width 103 height 9
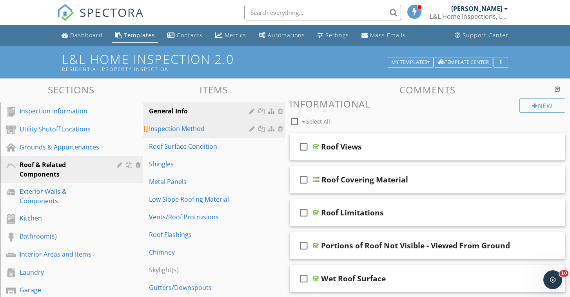
click at [219, 131] on div "Inspection Method" at bounding box center [200, 128] width 103 height 9
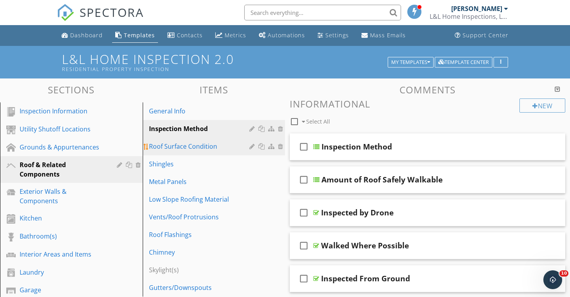
click at [230, 149] on div "Roof Surface Condition" at bounding box center [200, 146] width 103 height 9
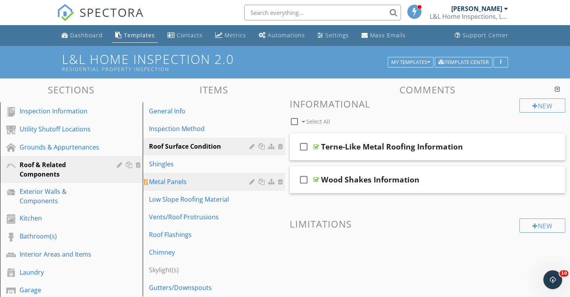
click at [167, 169] on link "Shingles" at bounding box center [215, 163] width 140 height 17
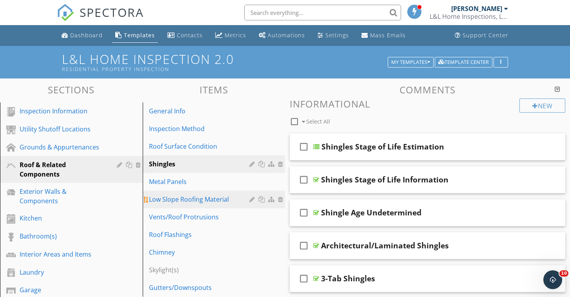
click at [200, 197] on div "Low Slope Roofing Material" at bounding box center [200, 199] width 103 height 9
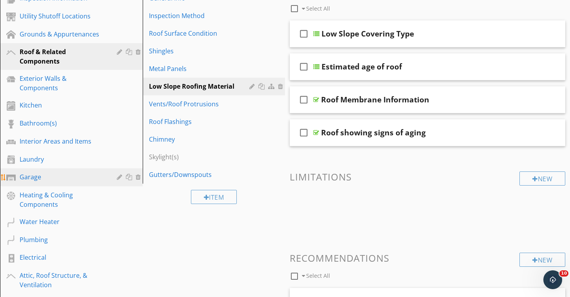
scroll to position [113, 0]
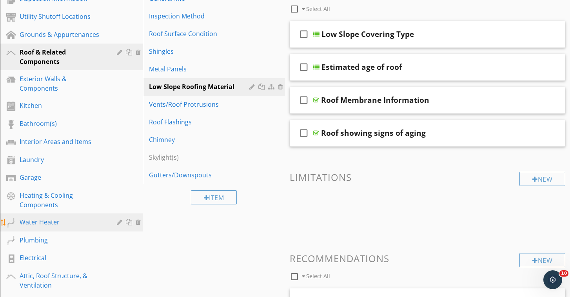
click at [84, 217] on div "Water Heater" at bounding box center [63, 221] width 86 height 9
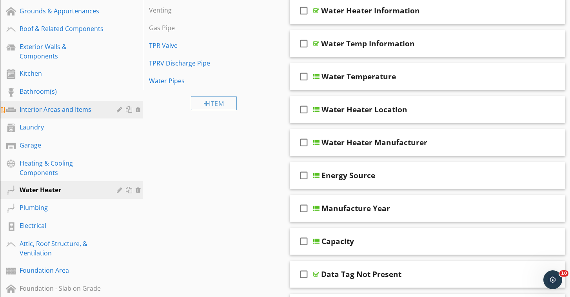
scroll to position [136, 0]
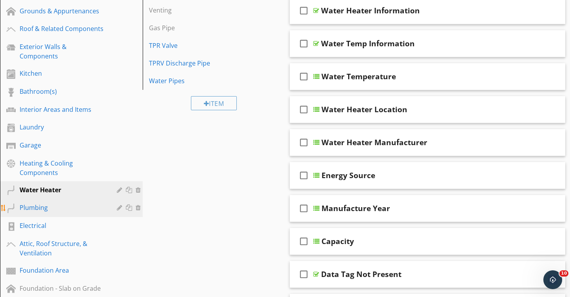
click at [55, 203] on div "Plumbing" at bounding box center [63, 207] width 86 height 9
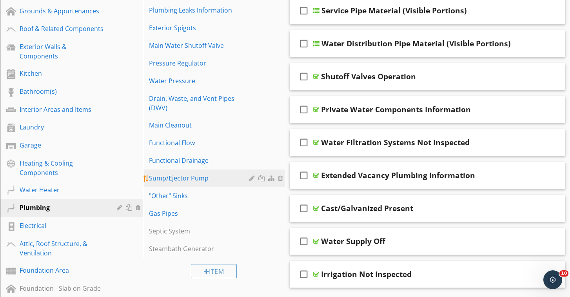
click at [184, 177] on div "Sump/Ejector Pump" at bounding box center [200, 177] width 103 height 9
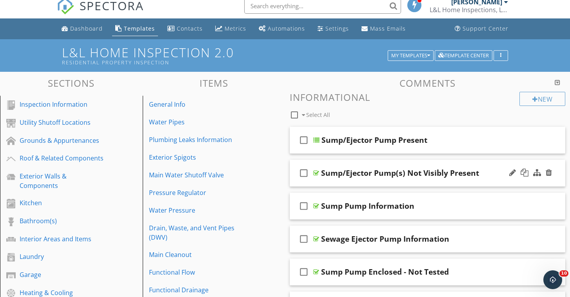
scroll to position [7, 0]
click at [492, 174] on div "Sump/Ejector Pump(s) Not Visibly Present" at bounding box center [418, 172] width 195 height 9
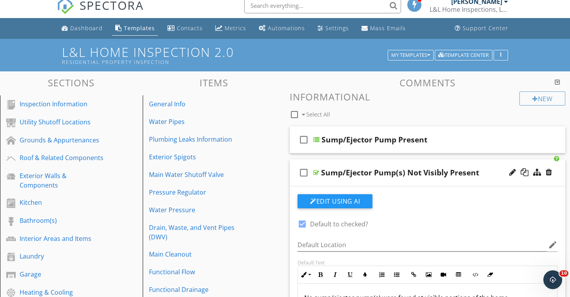
click at [306, 221] on div at bounding box center [302, 223] width 13 height 13
checkbox input "false"
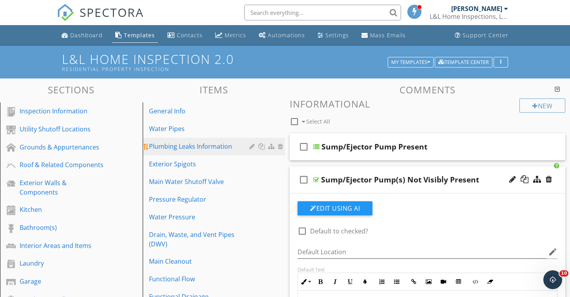
scroll to position [0, 0]
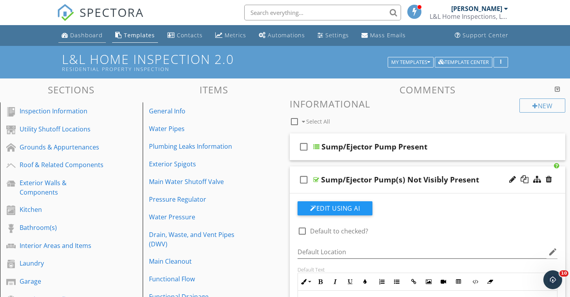
click at [87, 40] on link "Dashboard" at bounding box center [81, 35] width 47 height 15
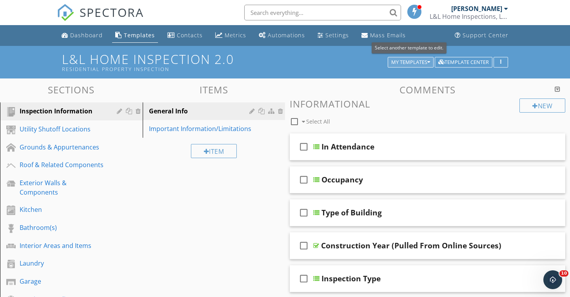
click at [411, 60] on div "My Templates" at bounding box center [411, 62] width 39 height 5
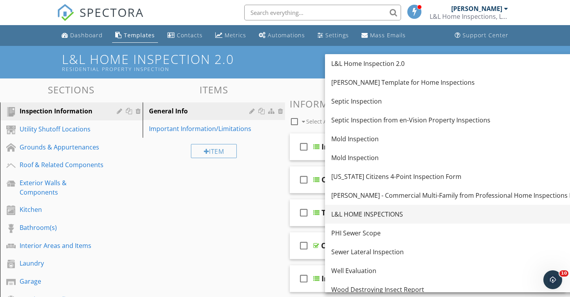
click at [370, 216] on div "L&L HOME INSPECTIONS" at bounding box center [456, 213] width 248 height 9
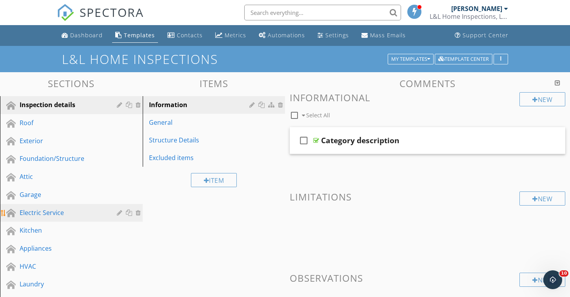
click at [70, 211] on div "Electric Service" at bounding box center [63, 212] width 86 height 9
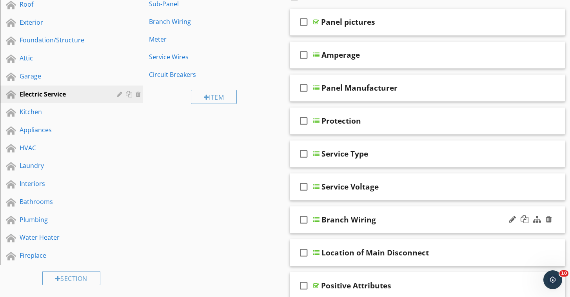
scroll to position [119, 0]
click at [483, 187] on div "Service Voltage" at bounding box center [419, 186] width 195 height 9
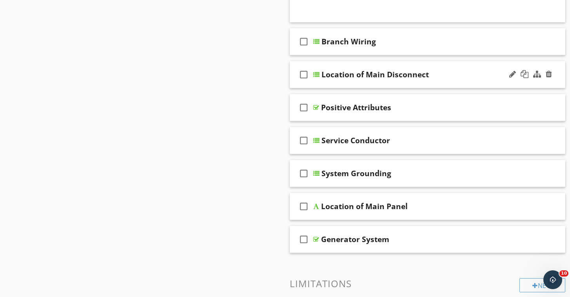
scroll to position [585, 0]
click at [488, 42] on div "Branch Wiring" at bounding box center [419, 40] width 195 height 9
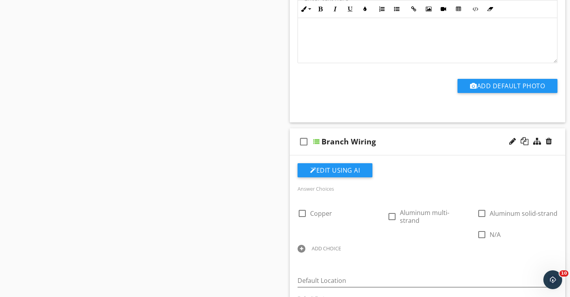
scroll to position [486, 0]
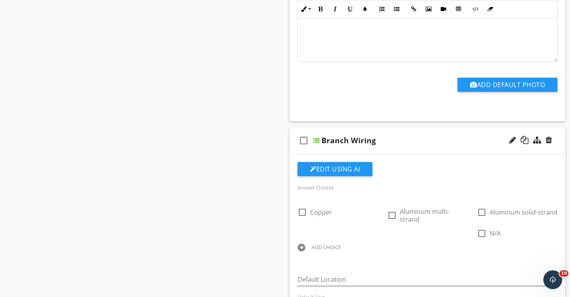
click at [479, 138] on div "Branch Wiring" at bounding box center [419, 140] width 195 height 9
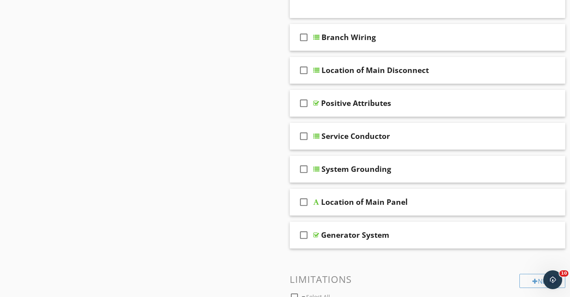
scroll to position [594, 0]
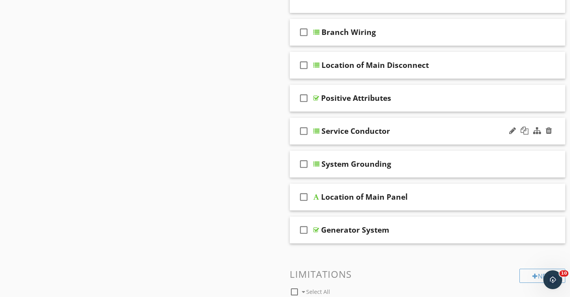
click at [490, 129] on div "Service Conductor" at bounding box center [419, 130] width 195 height 9
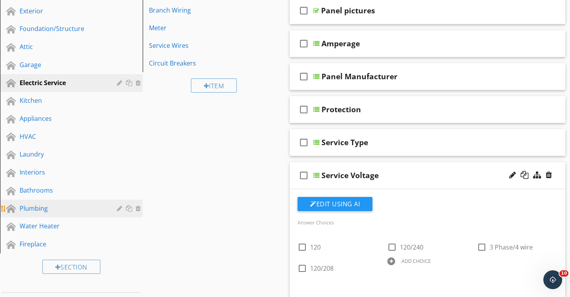
scroll to position [135, 0]
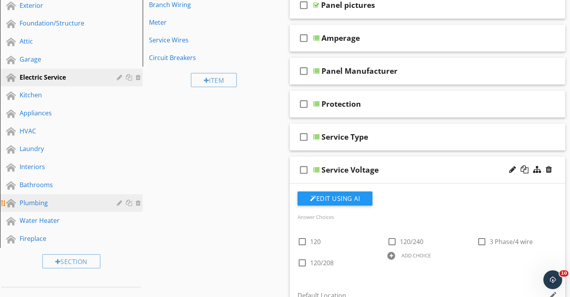
click at [52, 199] on div "Plumbing" at bounding box center [63, 202] width 86 height 9
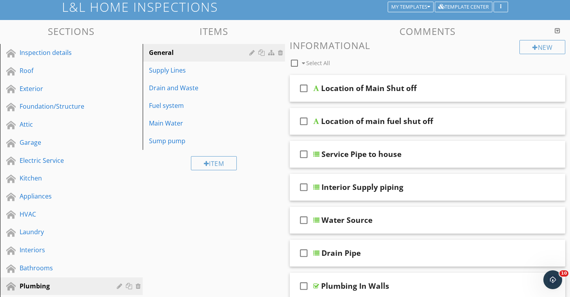
scroll to position [50, 0]
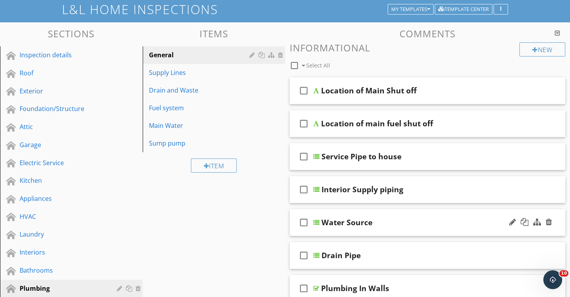
click at [492, 227] on div "check_box_outline_blank Water Source" at bounding box center [428, 222] width 276 height 27
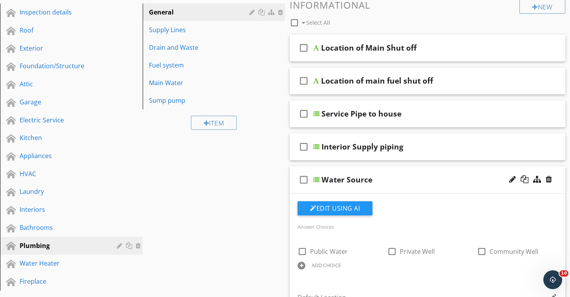
scroll to position [95, 0]
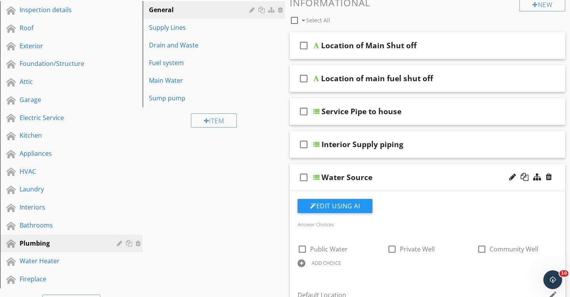
click at [477, 180] on div "Water Source" at bounding box center [419, 177] width 195 height 9
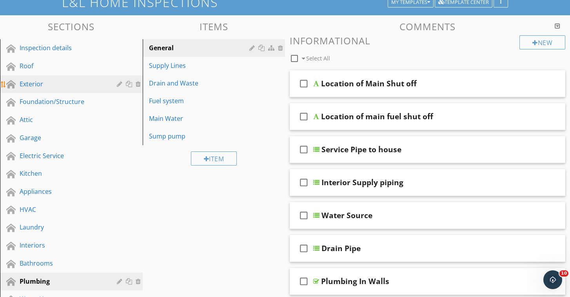
scroll to position [56, 0]
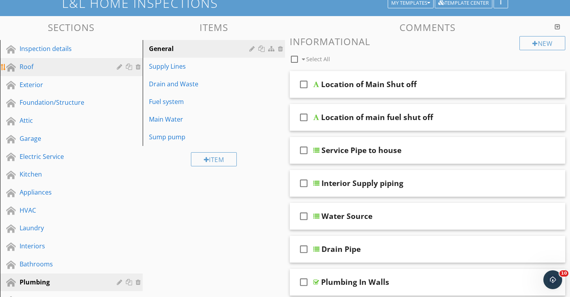
click at [33, 64] on div "Roof" at bounding box center [63, 66] width 86 height 9
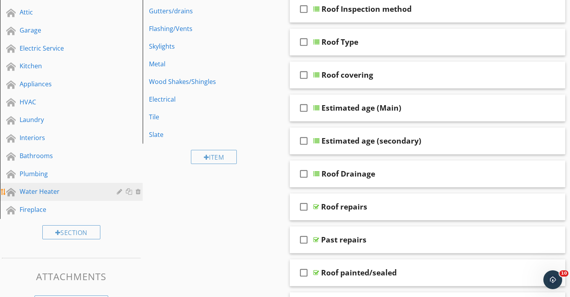
scroll to position [166, 0]
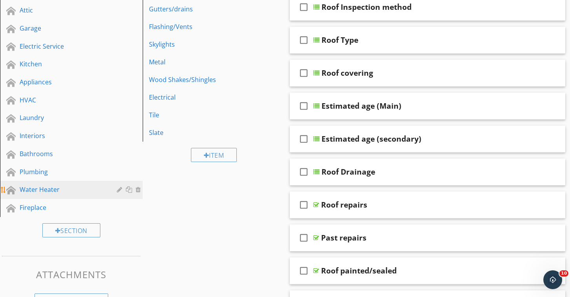
click at [55, 187] on div "Water Heater" at bounding box center [63, 189] width 86 height 9
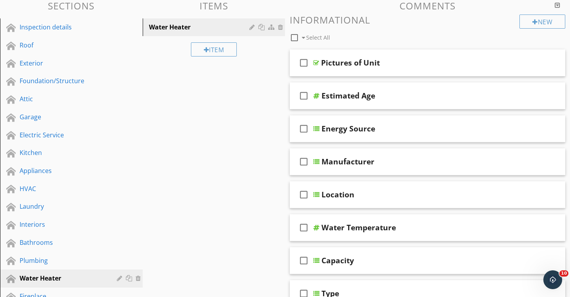
scroll to position [63, 0]
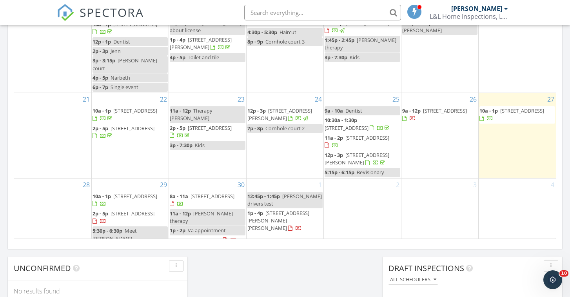
scroll to position [482, 0]
